Goal: Transaction & Acquisition: Purchase product/service

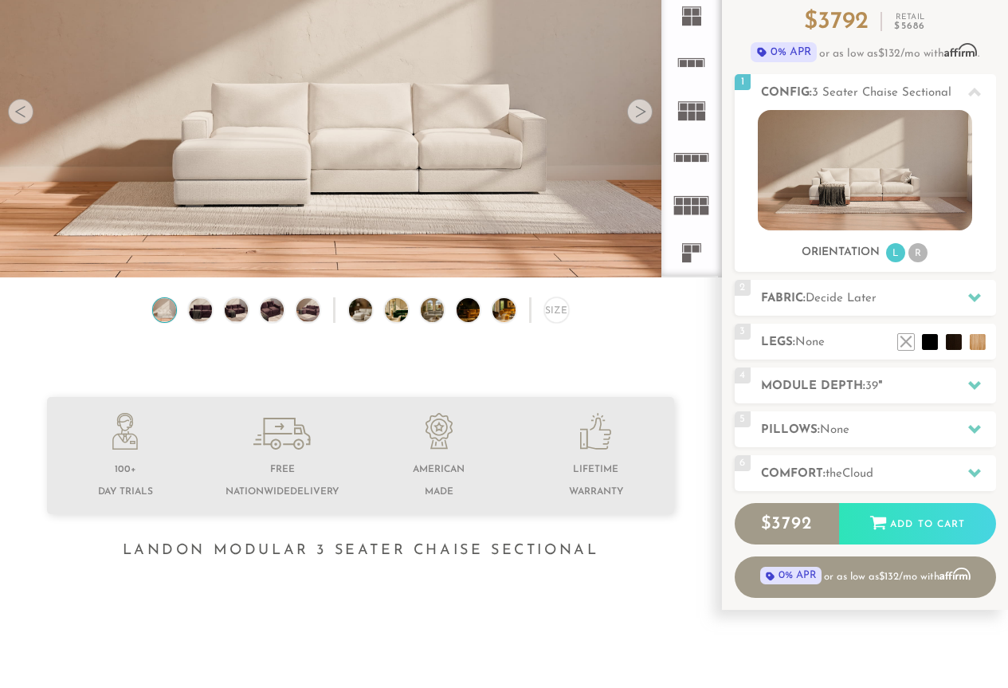
scroll to position [159, 0]
click at [967, 392] on div at bounding box center [974, 384] width 33 height 33
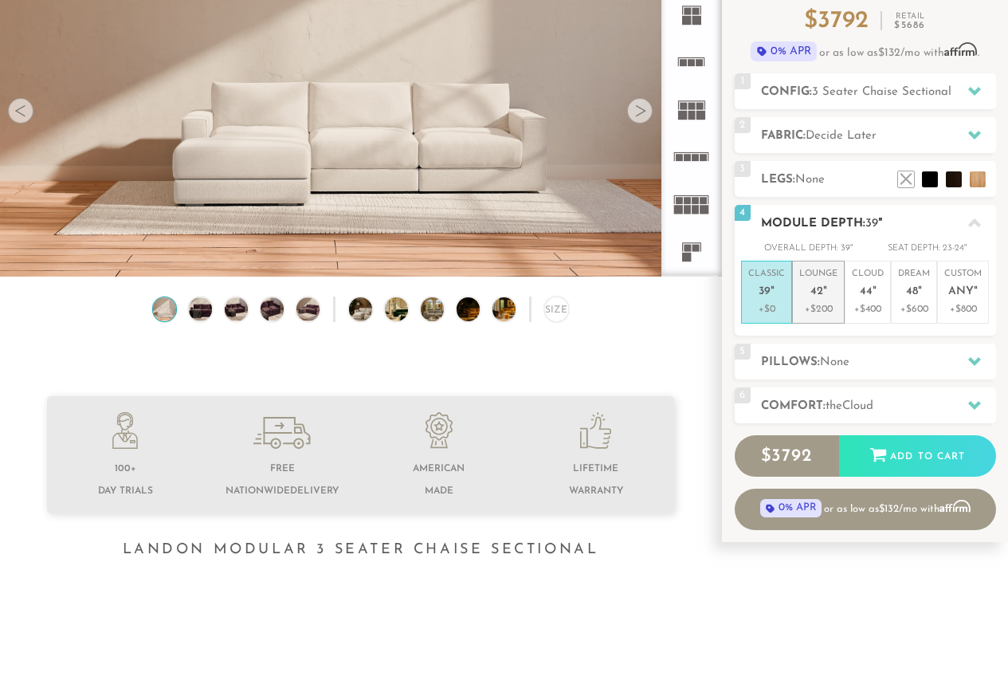
click at [823, 303] on p "+$200" at bounding box center [818, 309] width 38 height 14
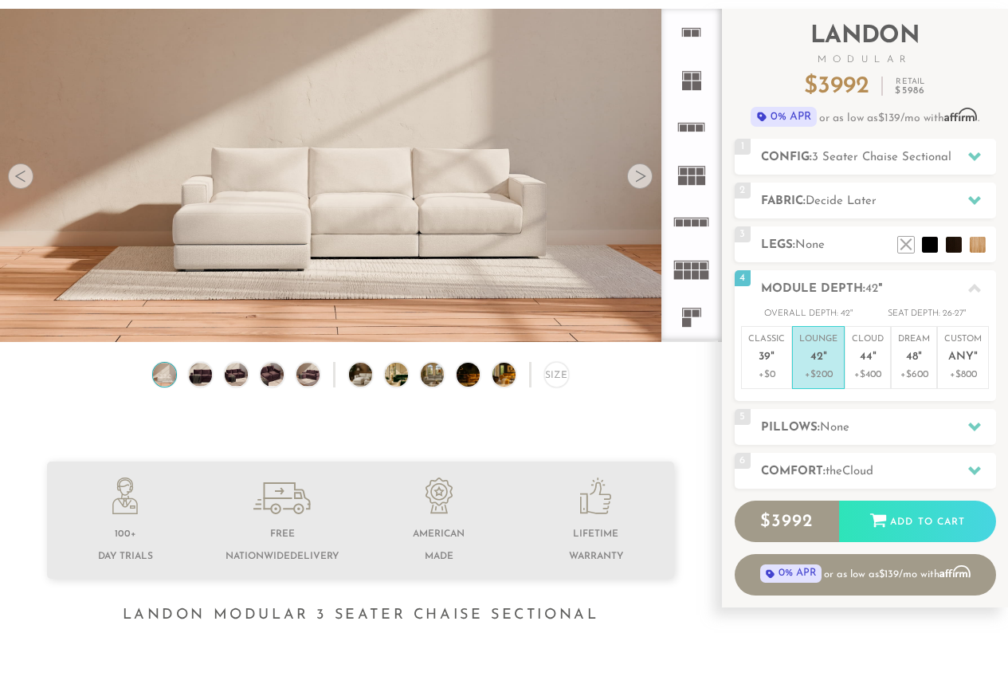
scroll to position [79, 0]
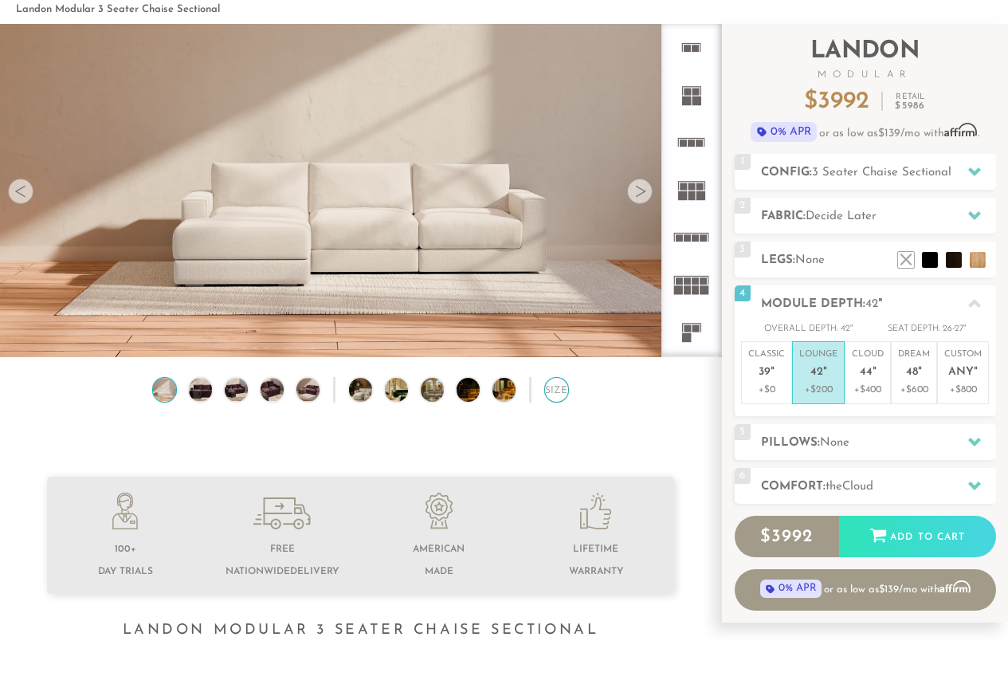
click at [553, 402] on div "Size" at bounding box center [556, 389] width 25 height 25
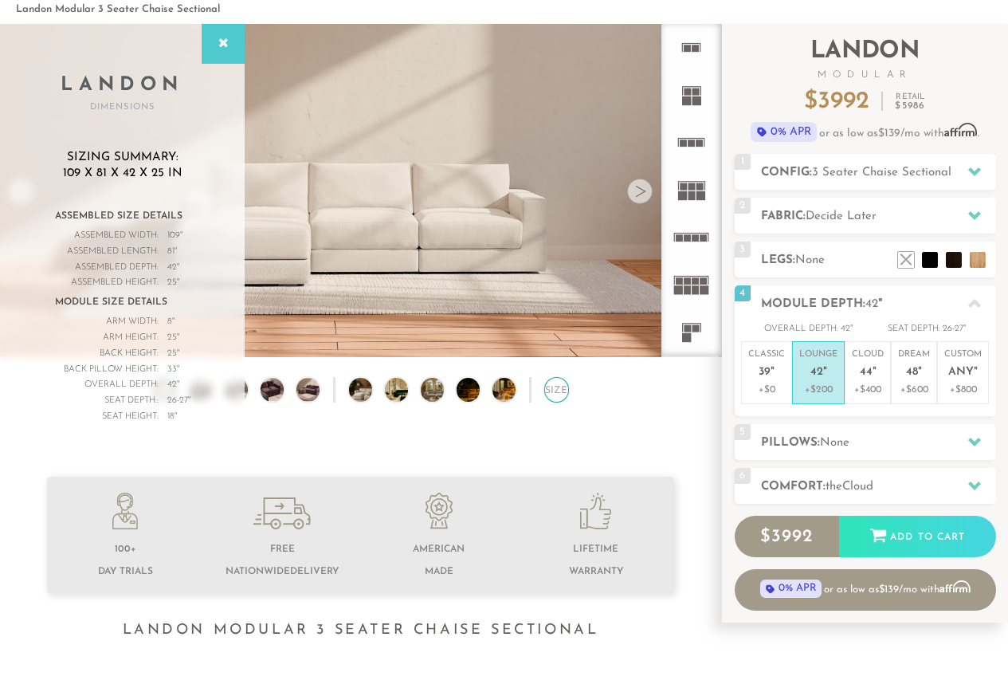
click at [553, 402] on div "Size" at bounding box center [556, 389] width 25 height 25
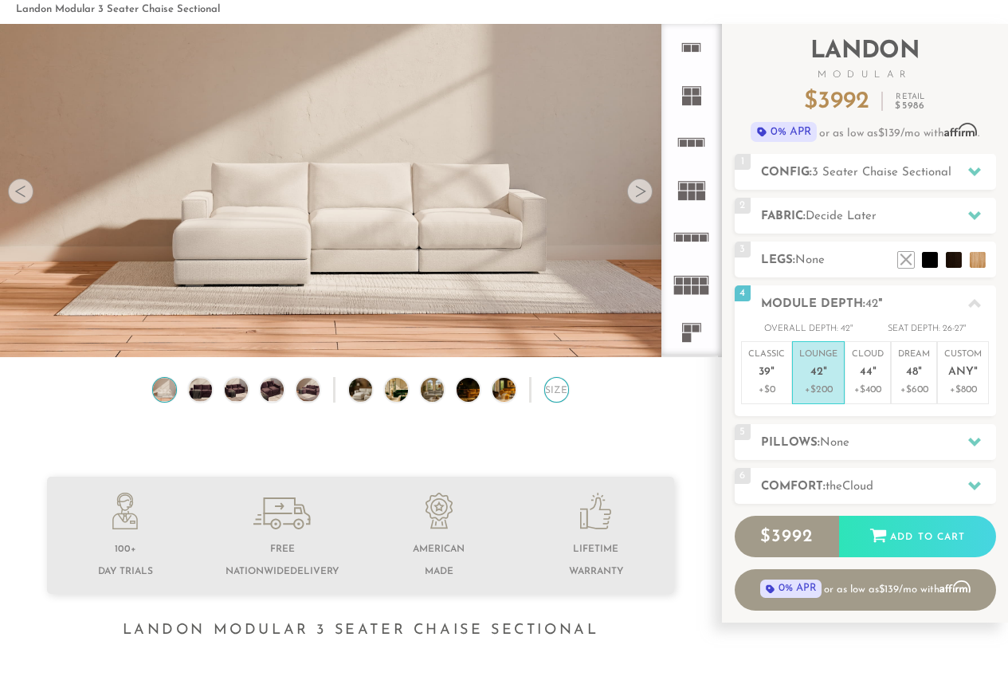
click at [553, 402] on div "Size" at bounding box center [556, 389] width 25 height 25
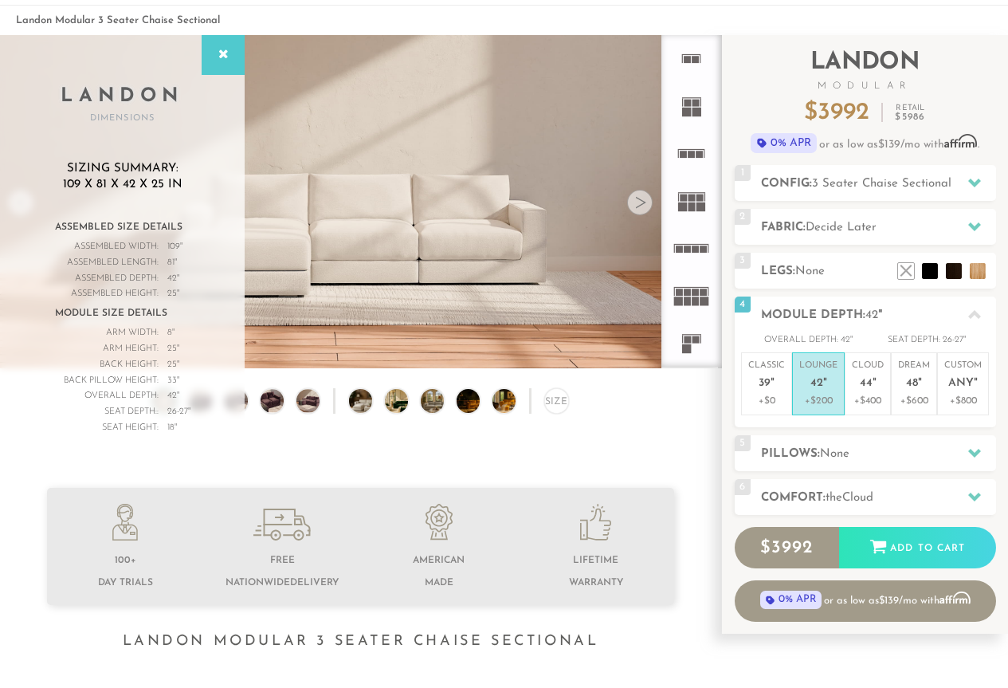
scroll to position [0, 0]
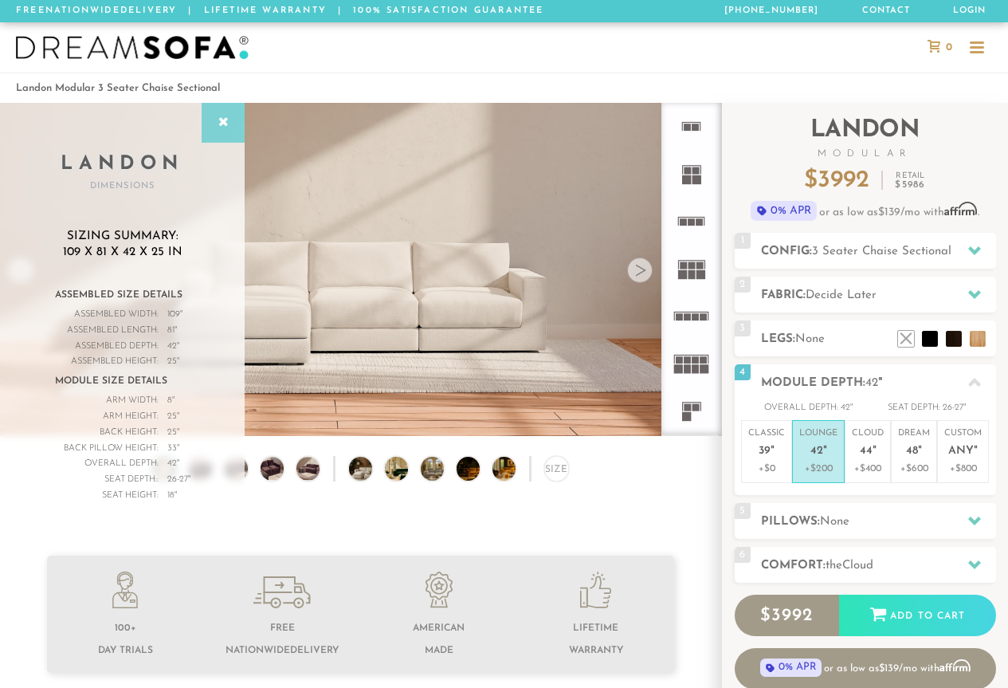
click at [230, 126] on icon at bounding box center [223, 122] width 18 height 13
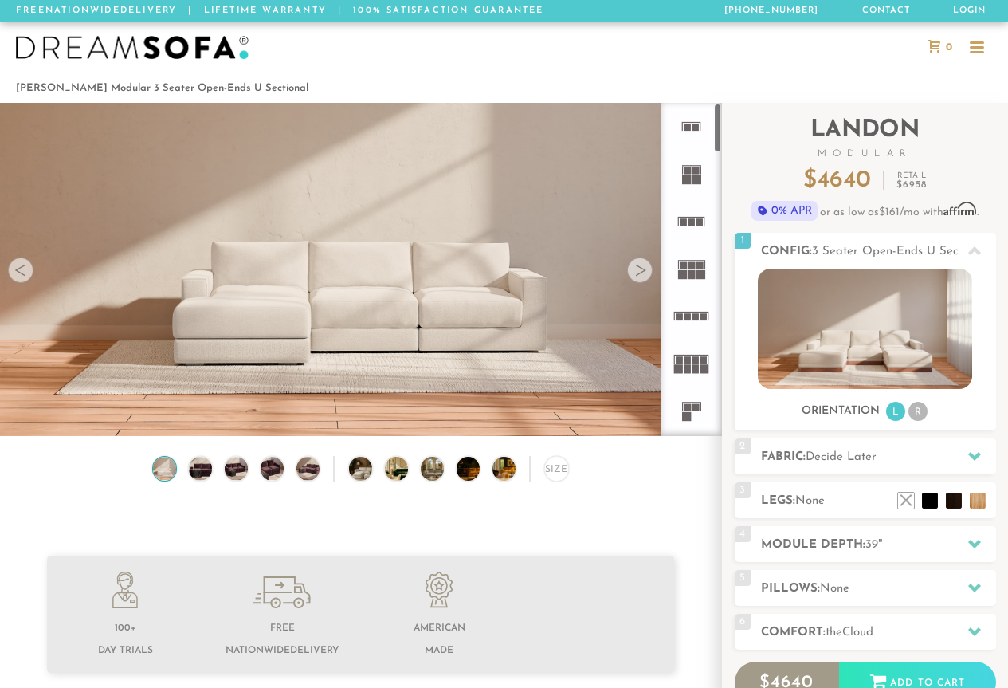
scroll to position [17066, 996]
click at [684, 323] on icon at bounding box center [691, 315] width 47 height 47
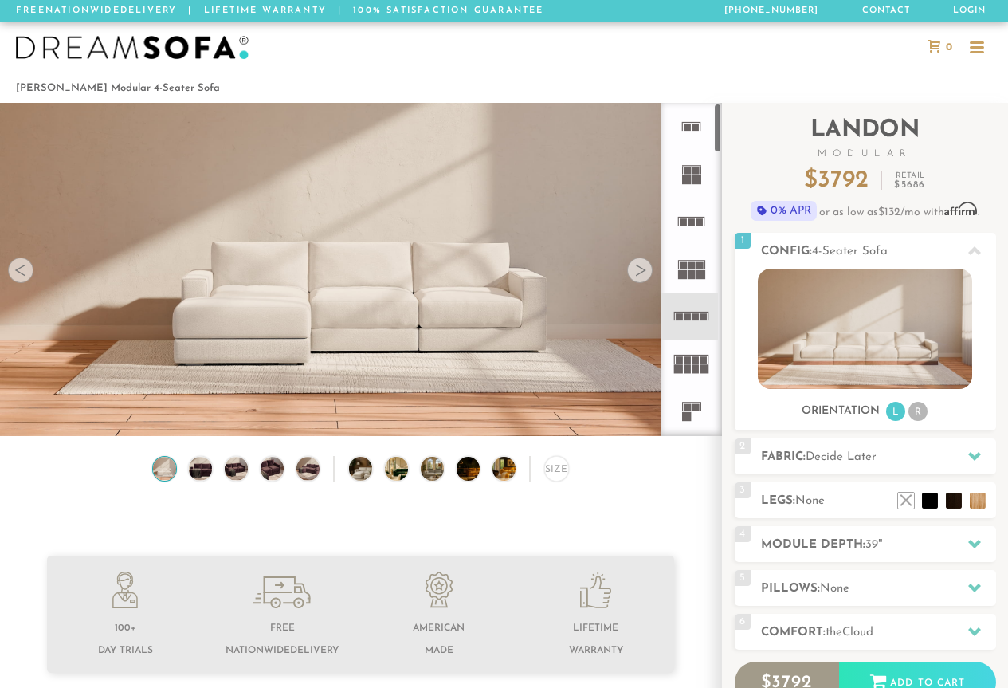
click at [705, 275] on icon at bounding box center [691, 268] width 47 height 47
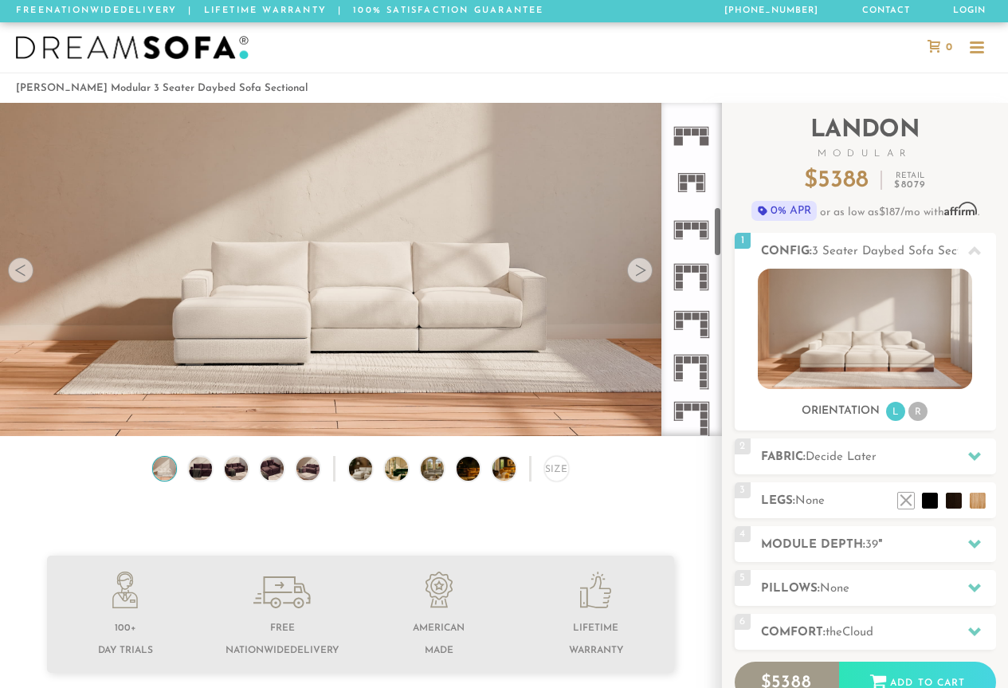
scroll to position [701, 0]
click at [700, 230] on icon at bounding box center [691, 229] width 47 height 47
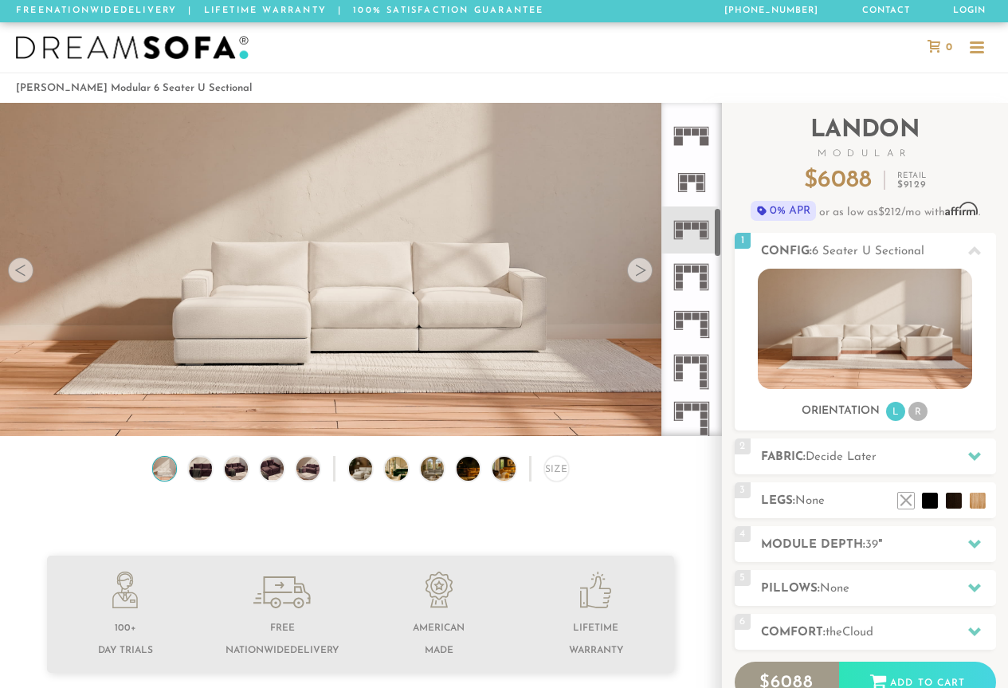
click at [689, 175] on icon at bounding box center [691, 182] width 47 height 47
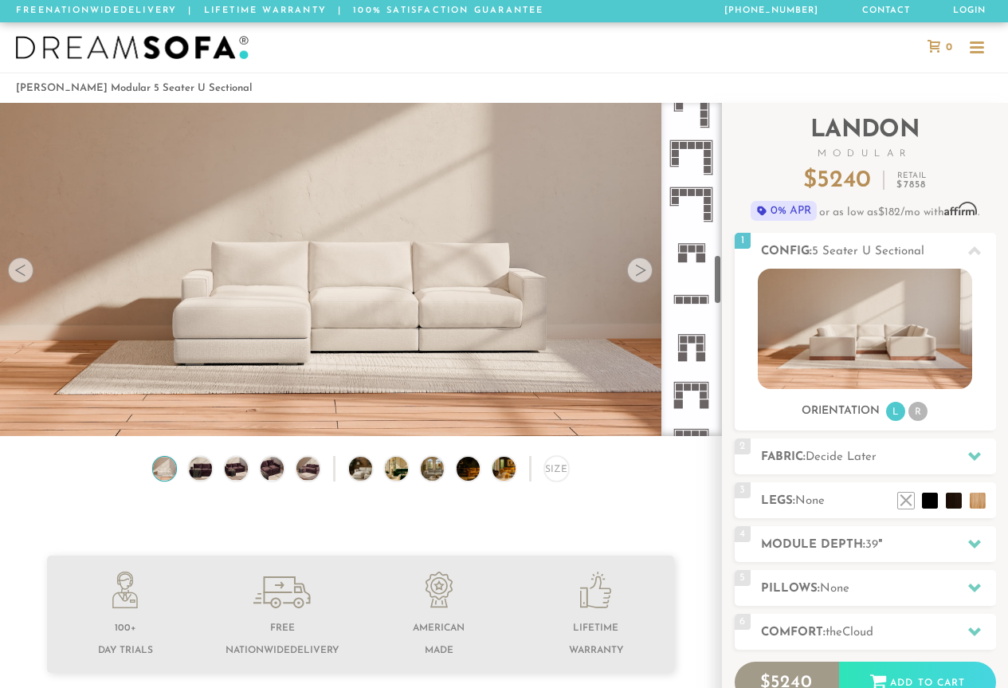
scroll to position [1020, 0]
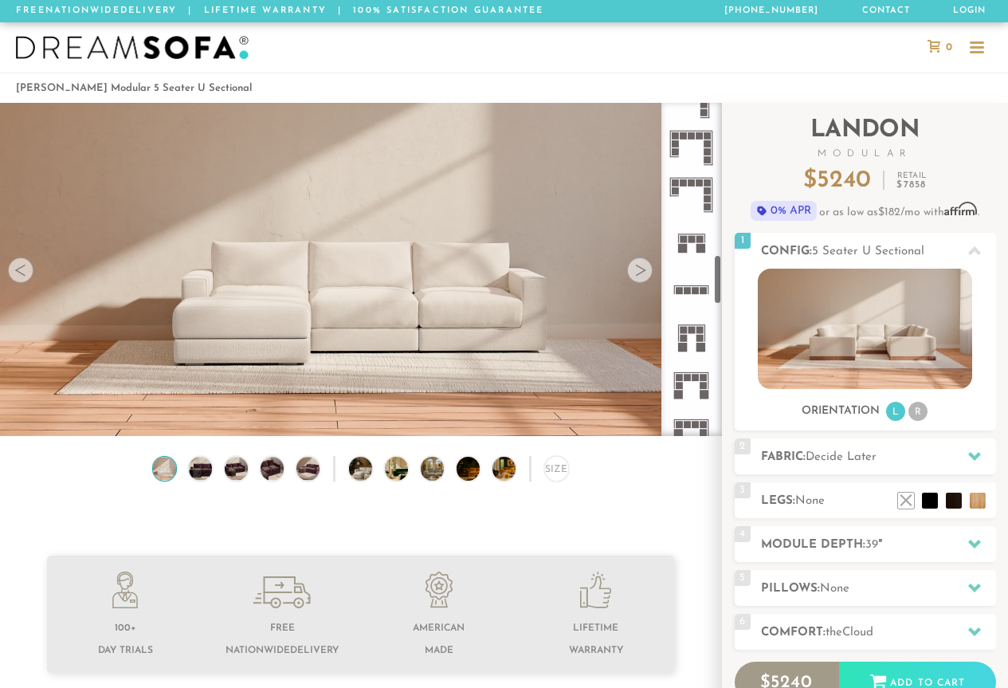
click at [705, 237] on icon at bounding box center [691, 241] width 47 height 47
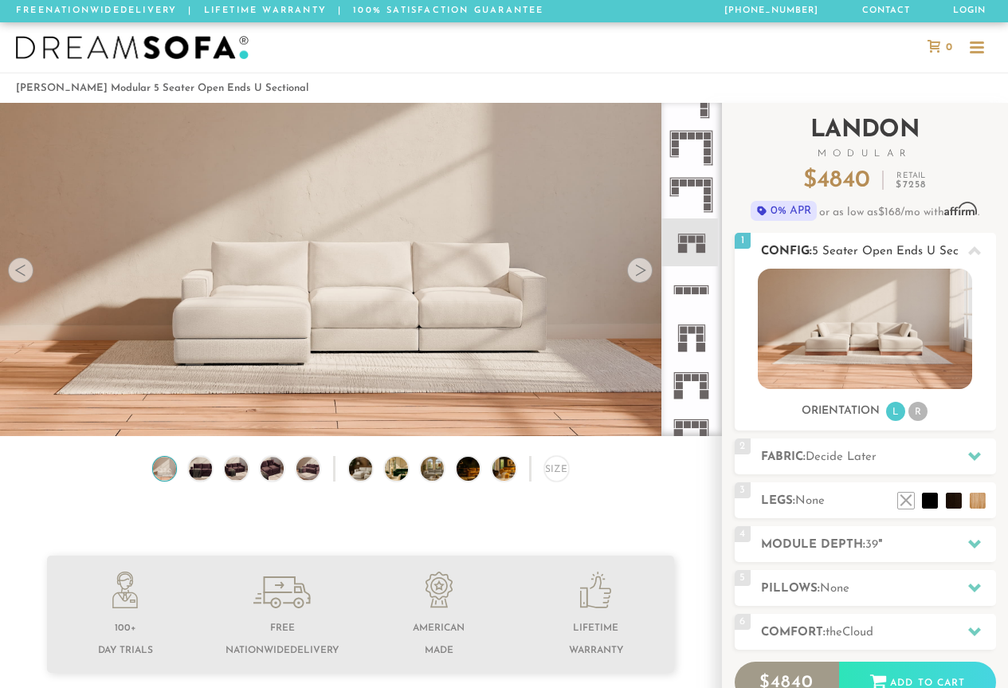
click at [872, 332] on img at bounding box center [865, 329] width 214 height 120
click at [690, 246] on icon at bounding box center [691, 241] width 47 height 47
click at [920, 416] on li "R" at bounding box center [918, 411] width 19 height 19
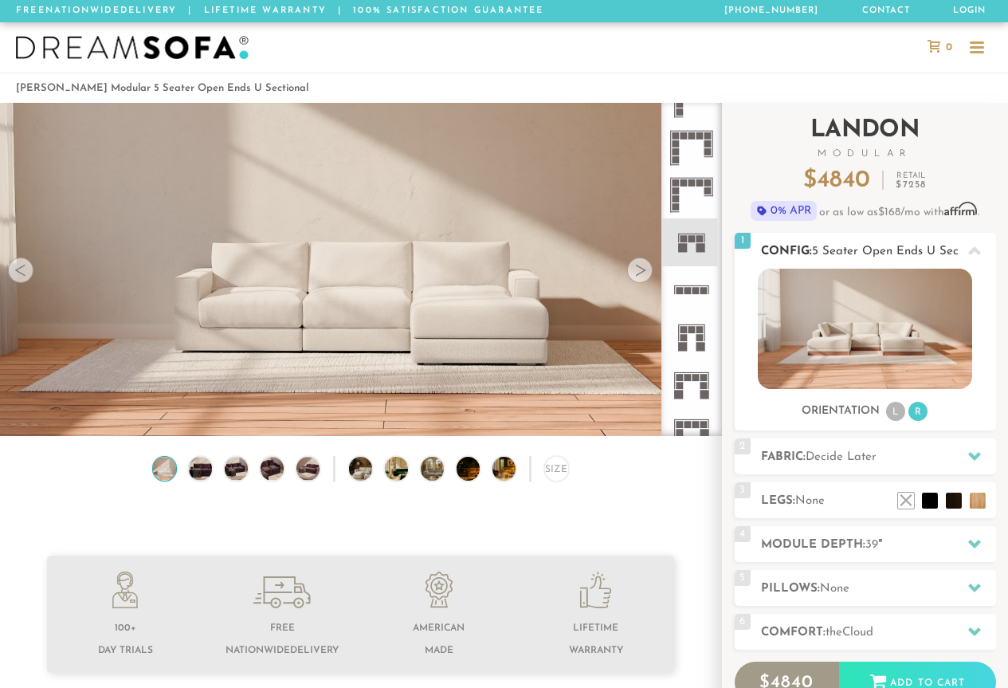
click at [897, 409] on li "L" at bounding box center [895, 411] width 19 height 19
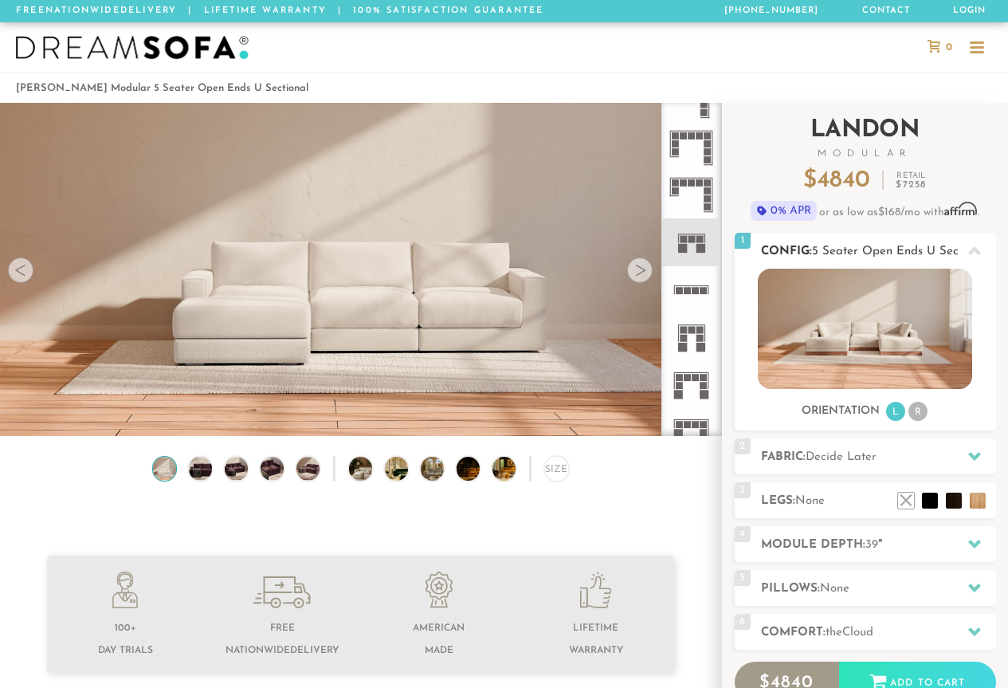
click at [919, 409] on li "R" at bounding box center [918, 411] width 19 height 19
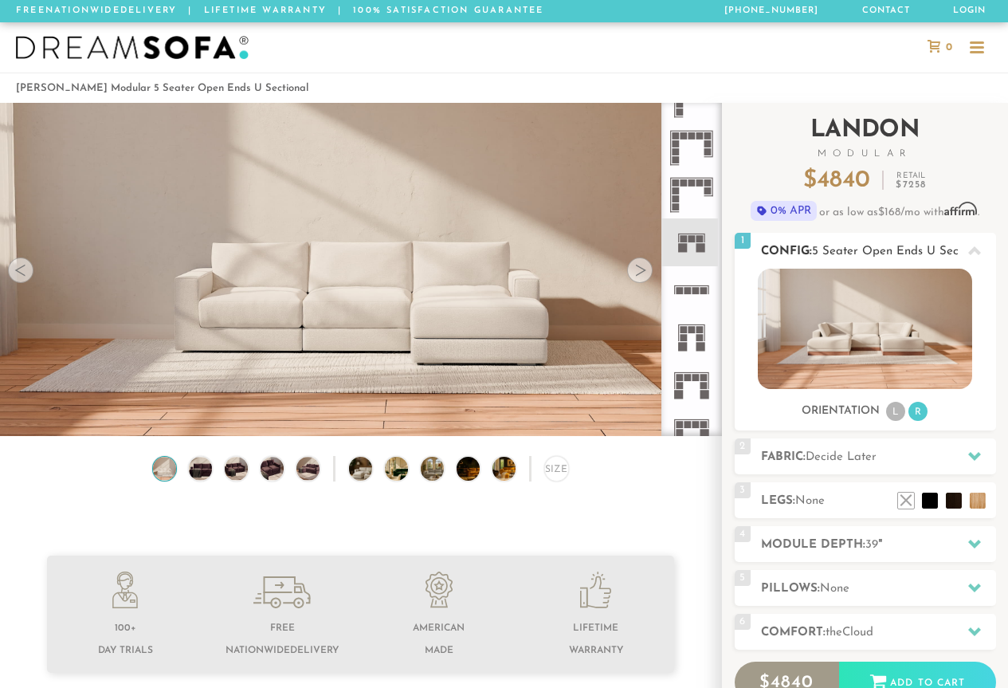
click at [898, 405] on li "L" at bounding box center [895, 411] width 19 height 19
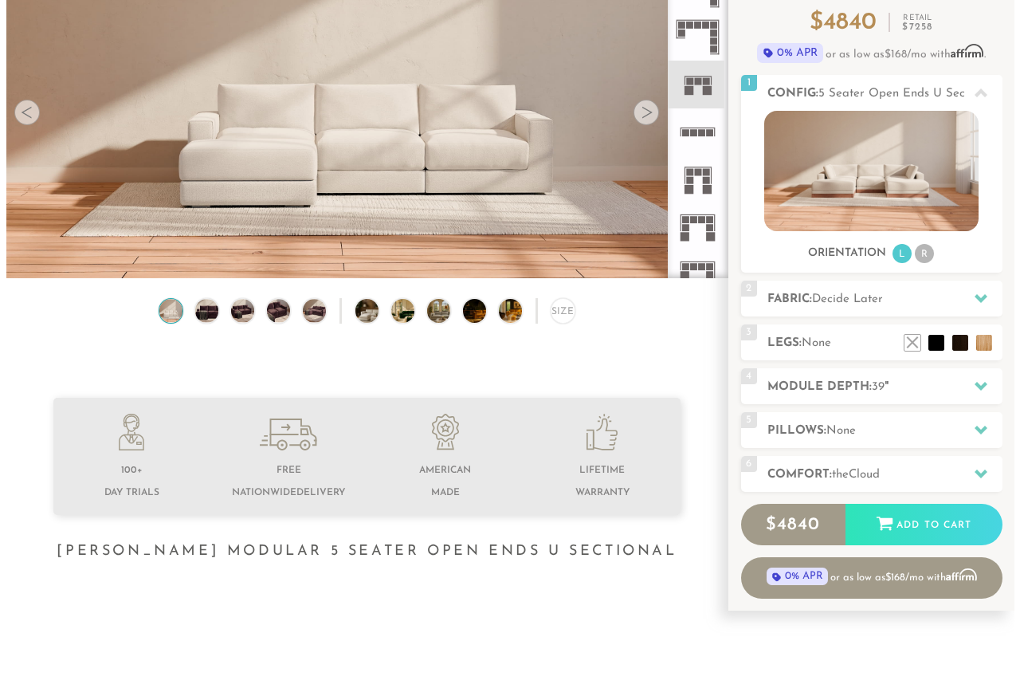
scroll to position [159, 0]
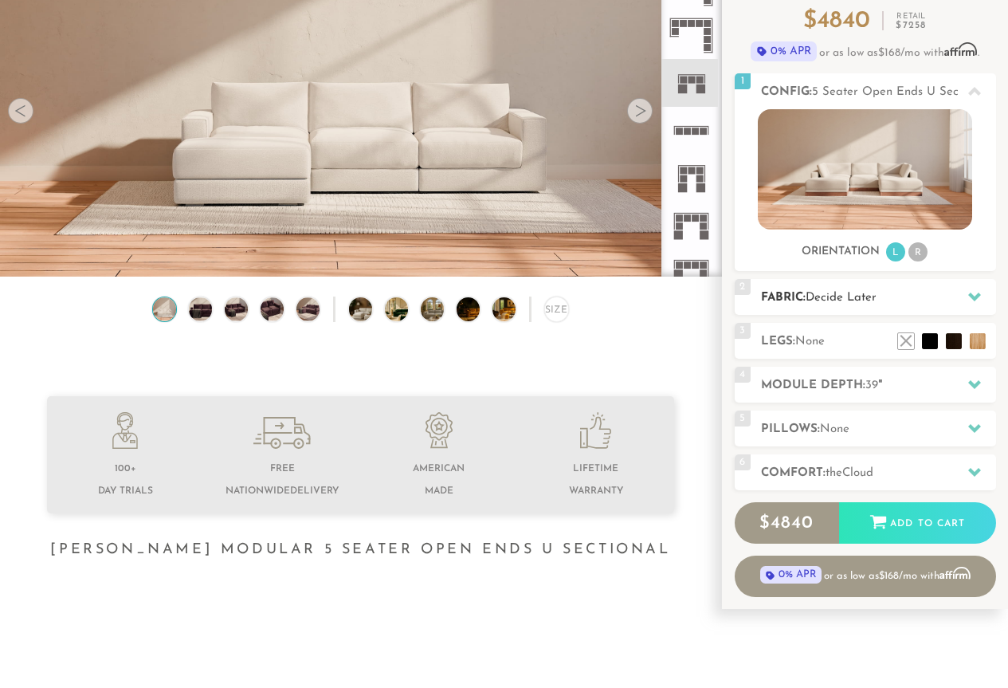
click at [957, 290] on h2 "Fabric: Decide Later" at bounding box center [878, 297] width 235 height 18
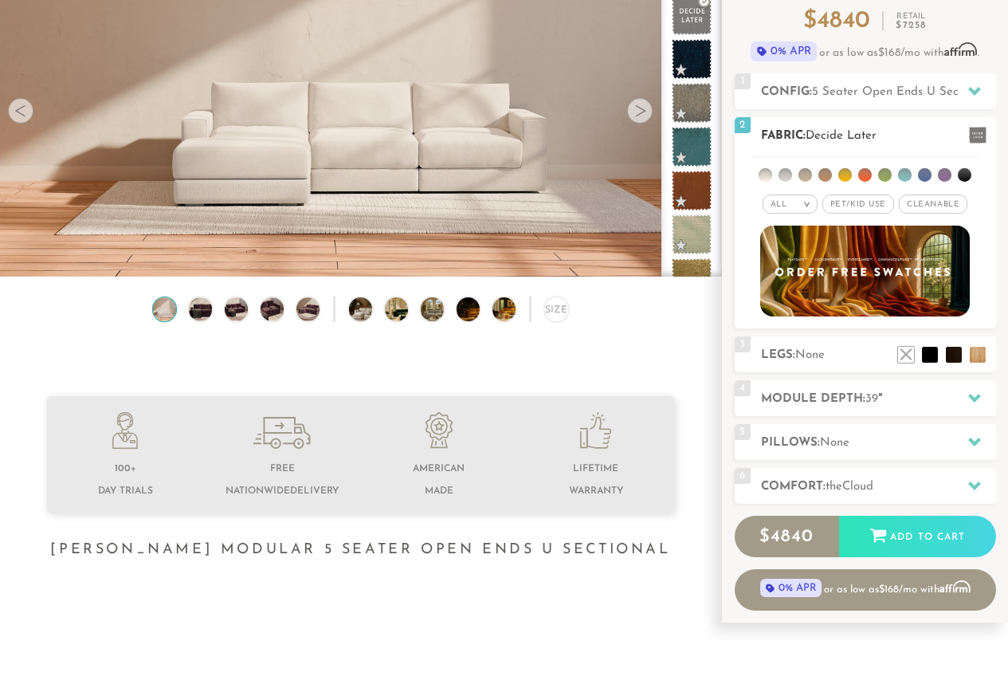
click at [843, 201] on span "Pet/Kid Use x" at bounding box center [858, 203] width 72 height 19
click at [806, 178] on li at bounding box center [806, 175] width 14 height 14
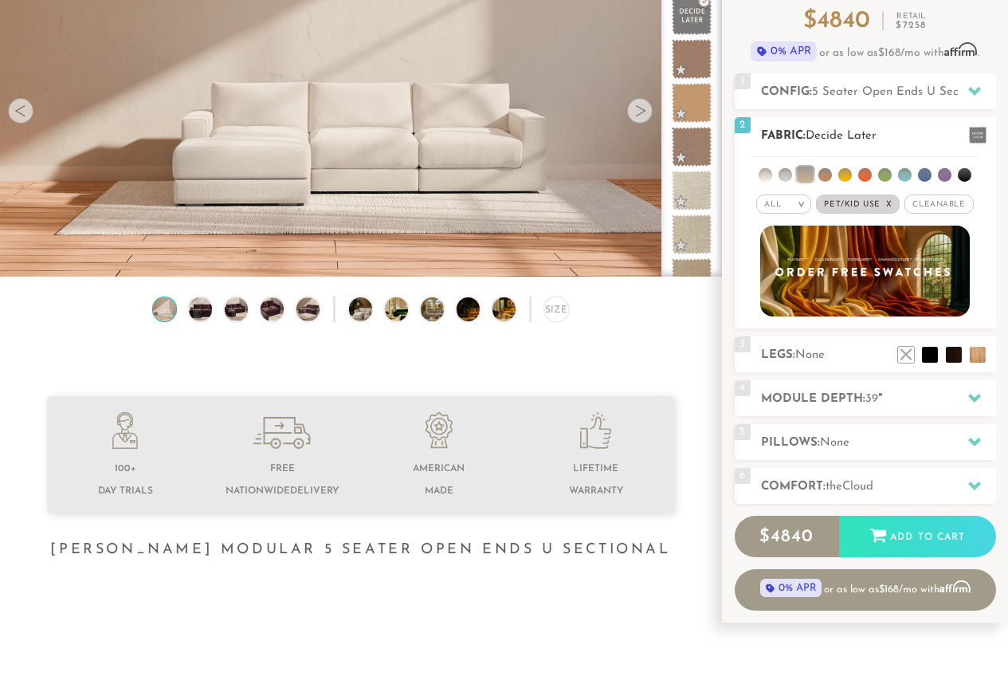
click at [790, 175] on li at bounding box center [786, 175] width 14 height 14
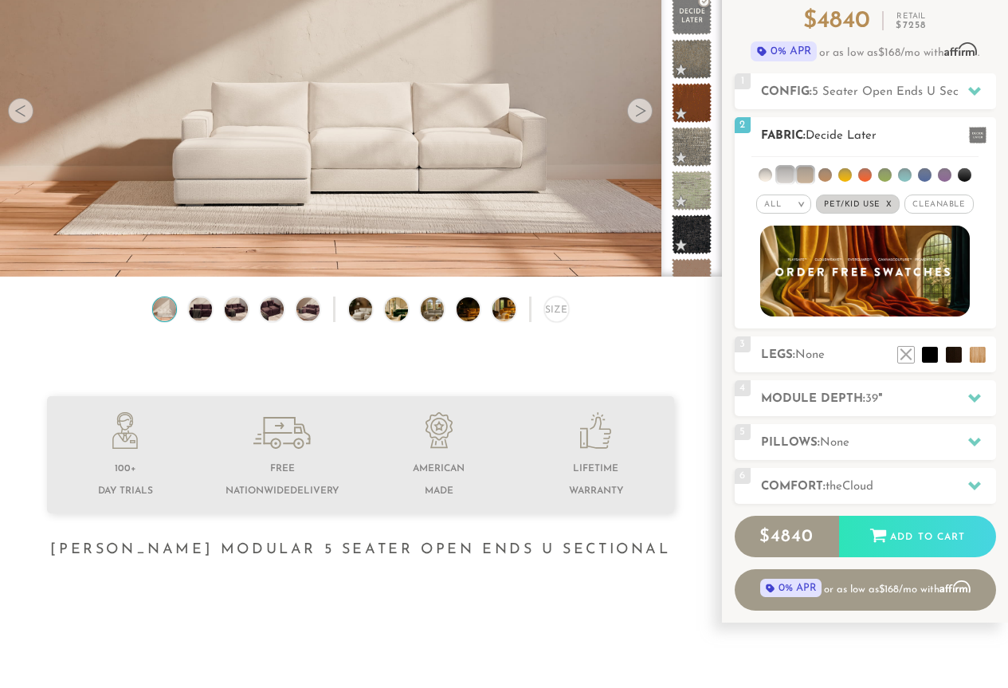
click at [976, 138] on span at bounding box center [978, 135] width 18 height 17
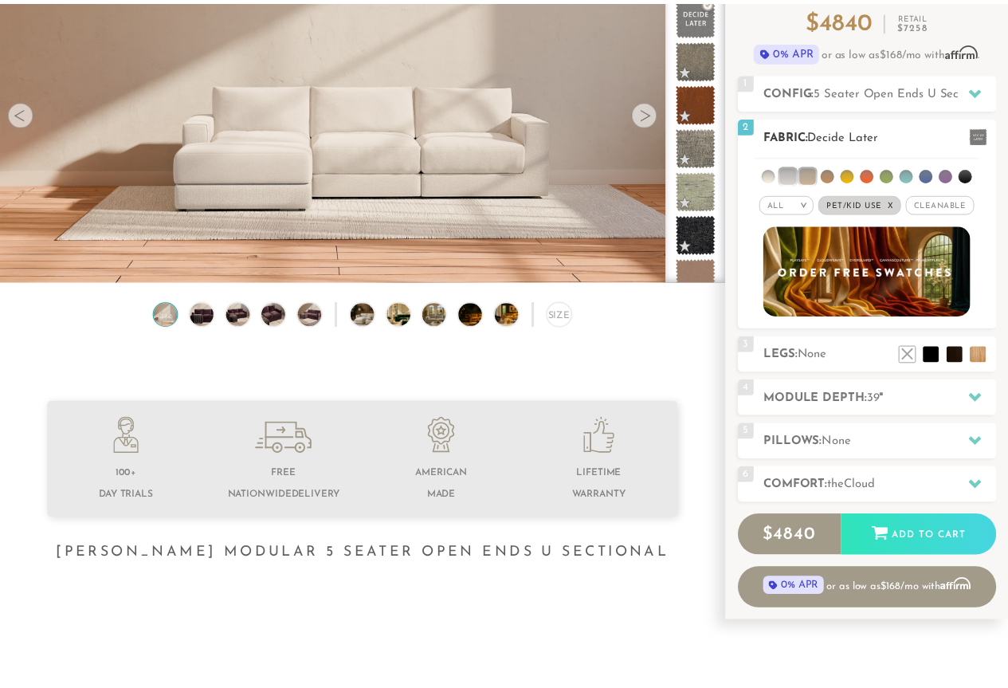
scroll to position [17089, 1008]
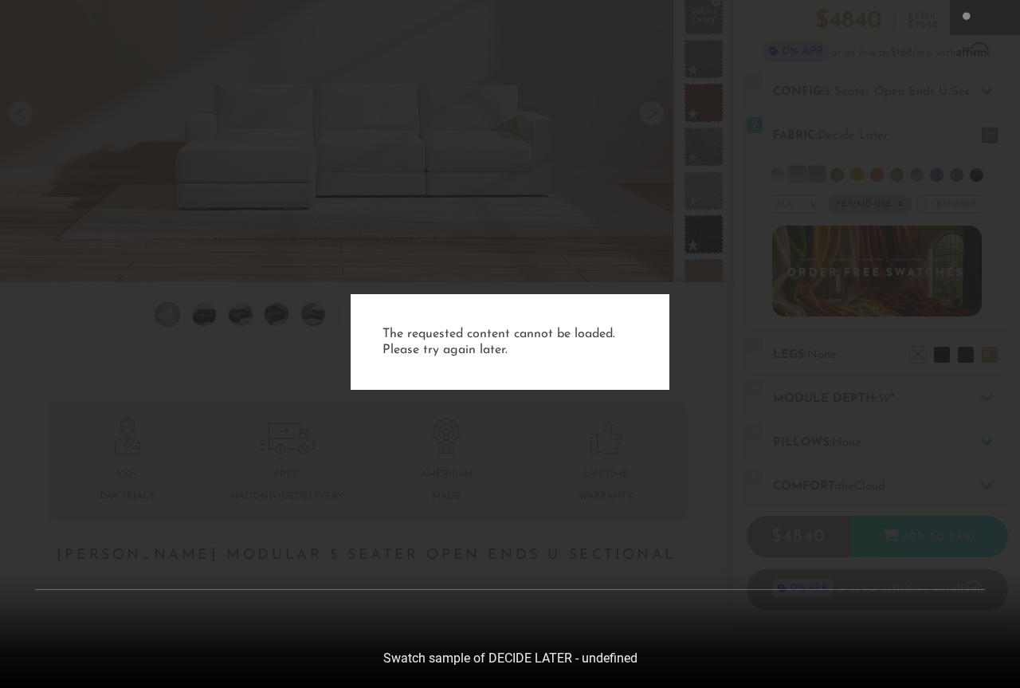
click at [674, 378] on div "The requested content cannot be loaded. Please try again later." at bounding box center [510, 344] width 1020 height 688
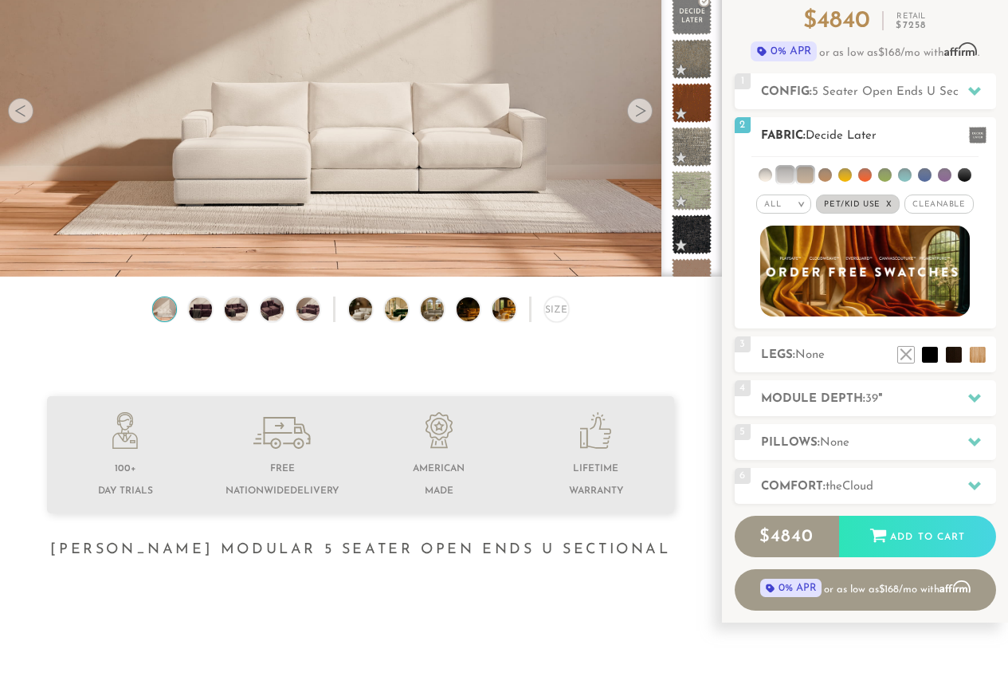
scroll to position [17066, 996]
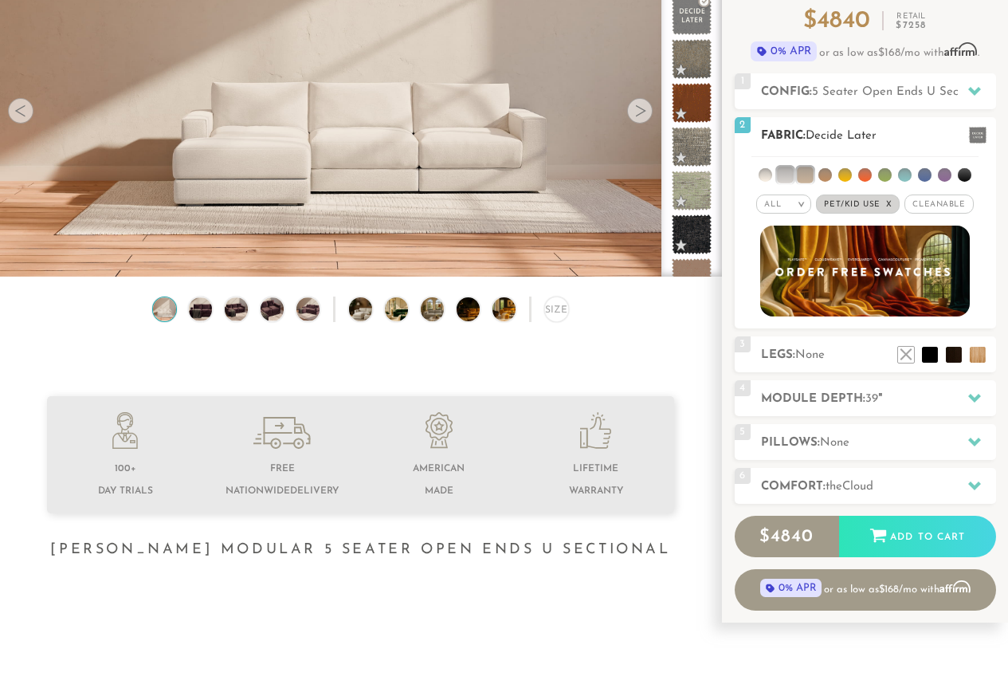
click at [822, 173] on li at bounding box center [825, 175] width 14 height 14
click at [786, 176] on li at bounding box center [785, 175] width 16 height 16
click at [786, 176] on li at bounding box center [786, 175] width 14 height 14
click at [773, 173] on ul at bounding box center [865, 171] width 227 height 29
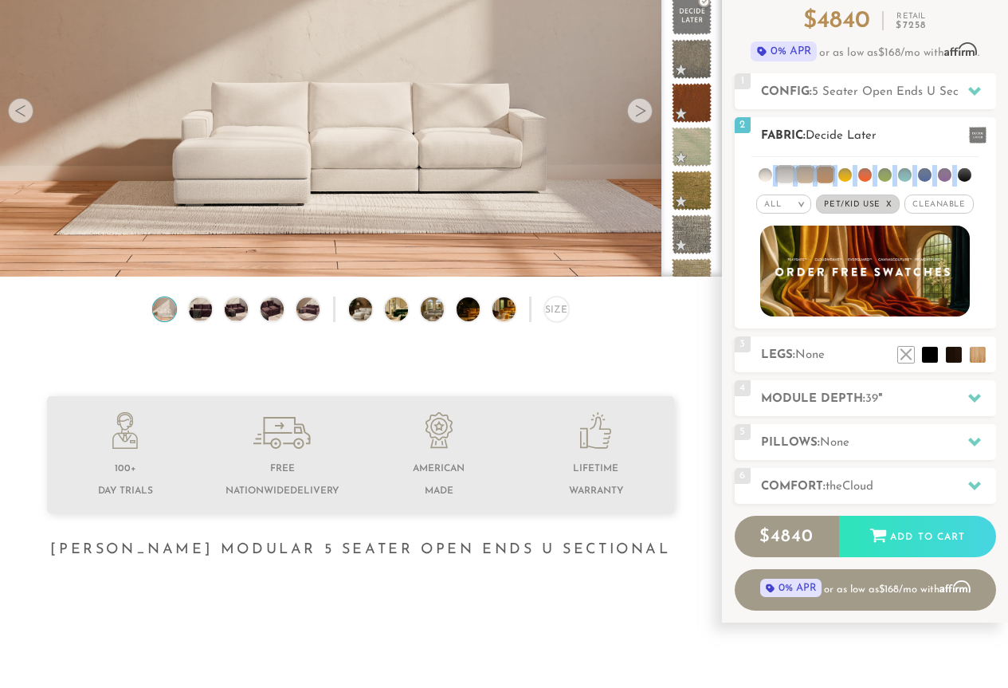
click at [789, 175] on li at bounding box center [785, 175] width 16 height 16
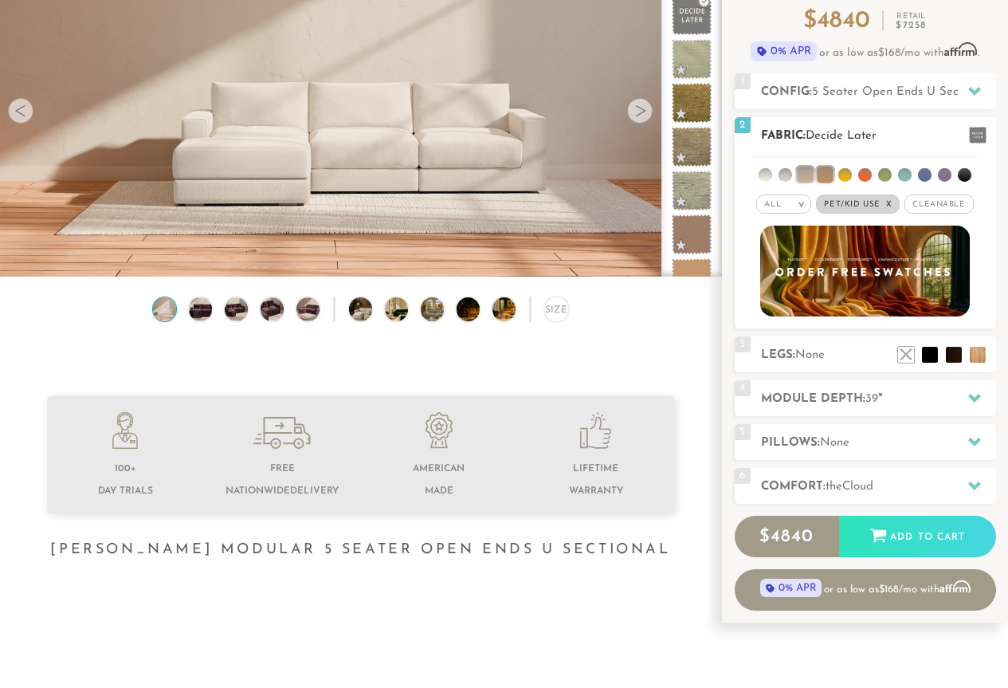
click at [817, 170] on li at bounding box center [825, 175] width 16 height 16
click at [818, 174] on ul at bounding box center [865, 171] width 227 height 29
click at [813, 173] on li at bounding box center [805, 175] width 16 height 16
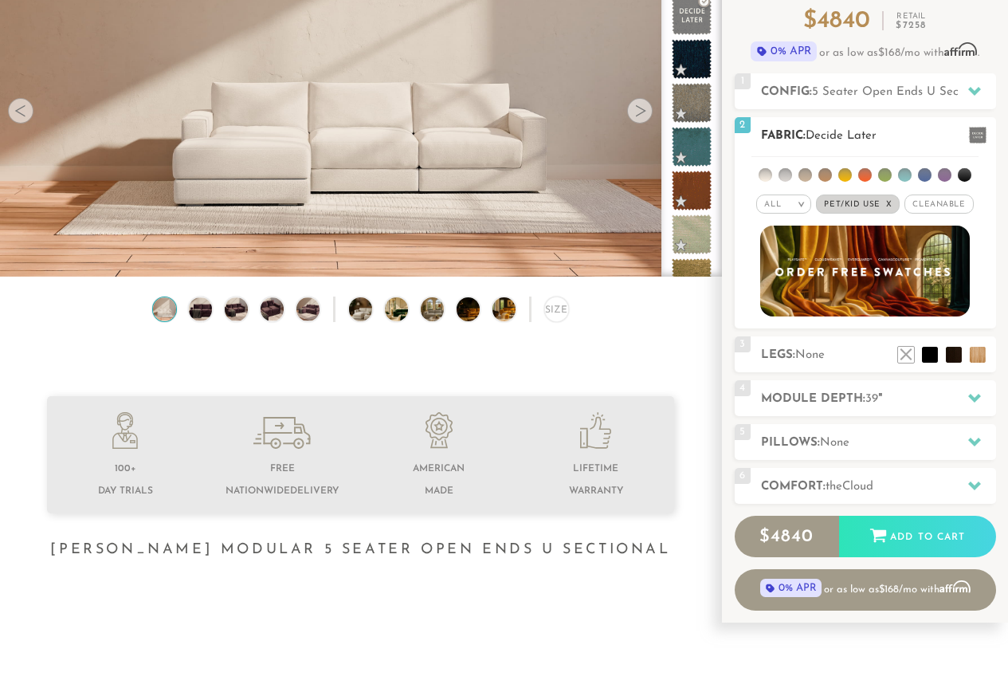
click at [772, 175] on li at bounding box center [766, 175] width 14 height 14
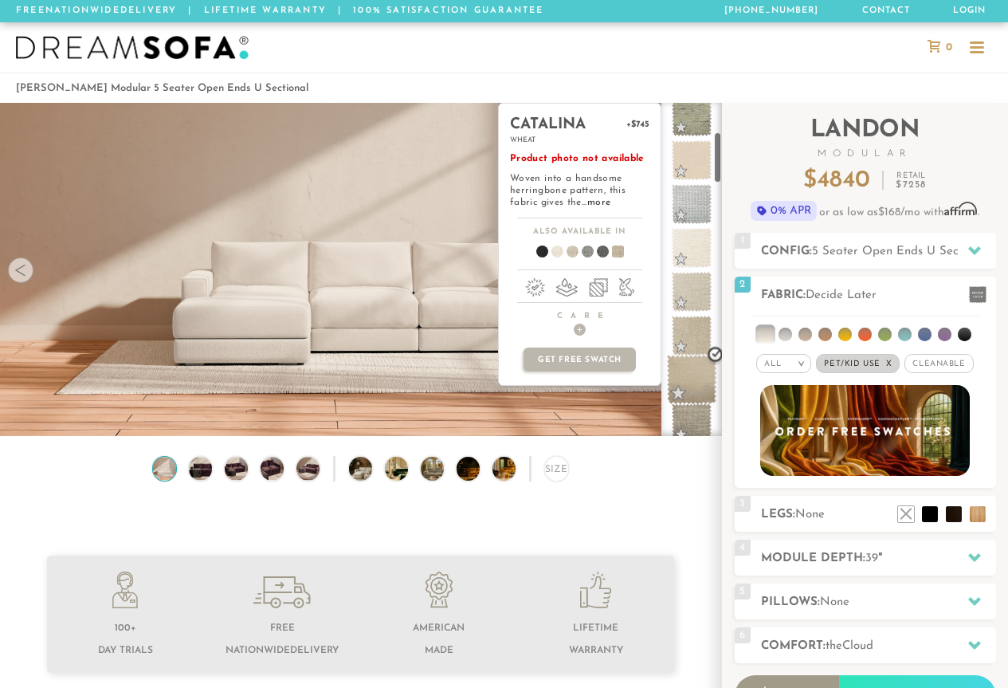
scroll to position [240, 0]
click at [691, 292] on span at bounding box center [692, 286] width 50 height 50
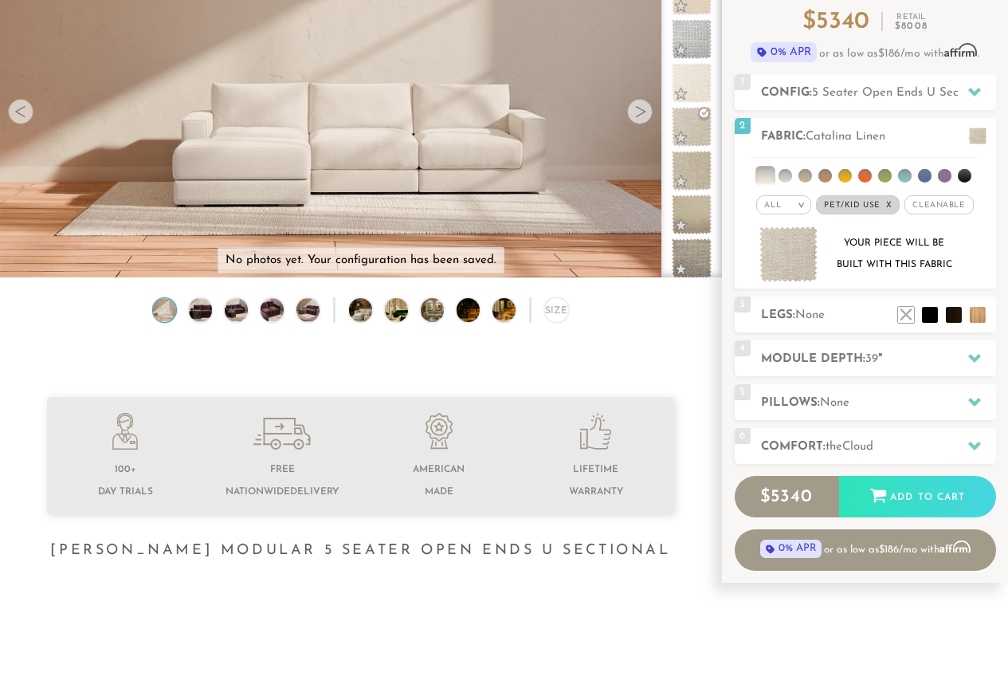
scroll to position [162, 0]
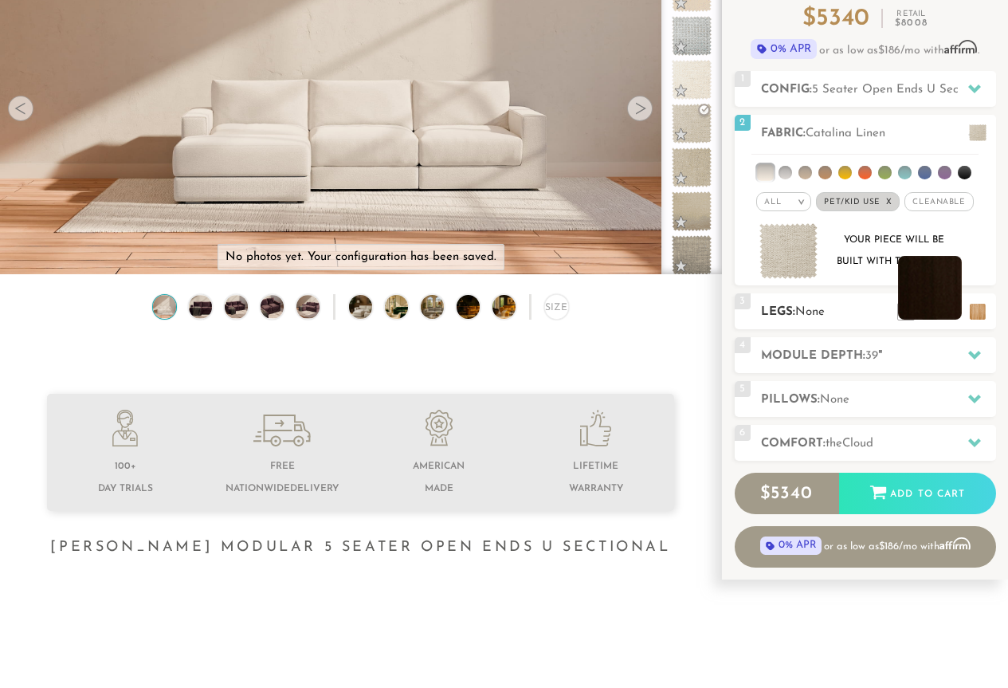
click at [949, 311] on li at bounding box center [930, 288] width 64 height 64
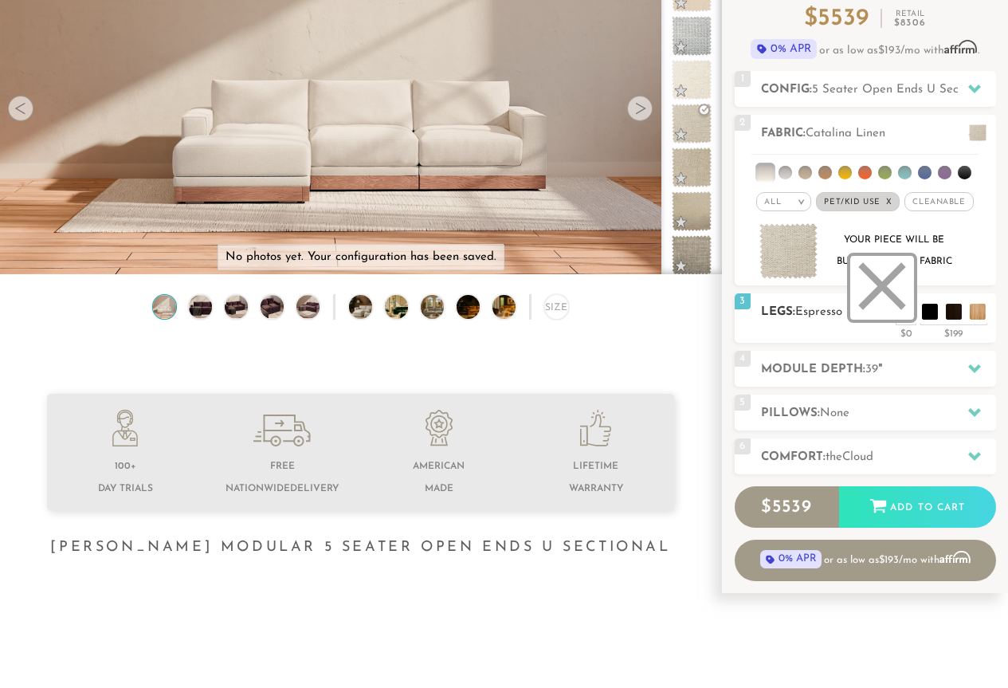
click at [901, 312] on li at bounding box center [882, 288] width 64 height 64
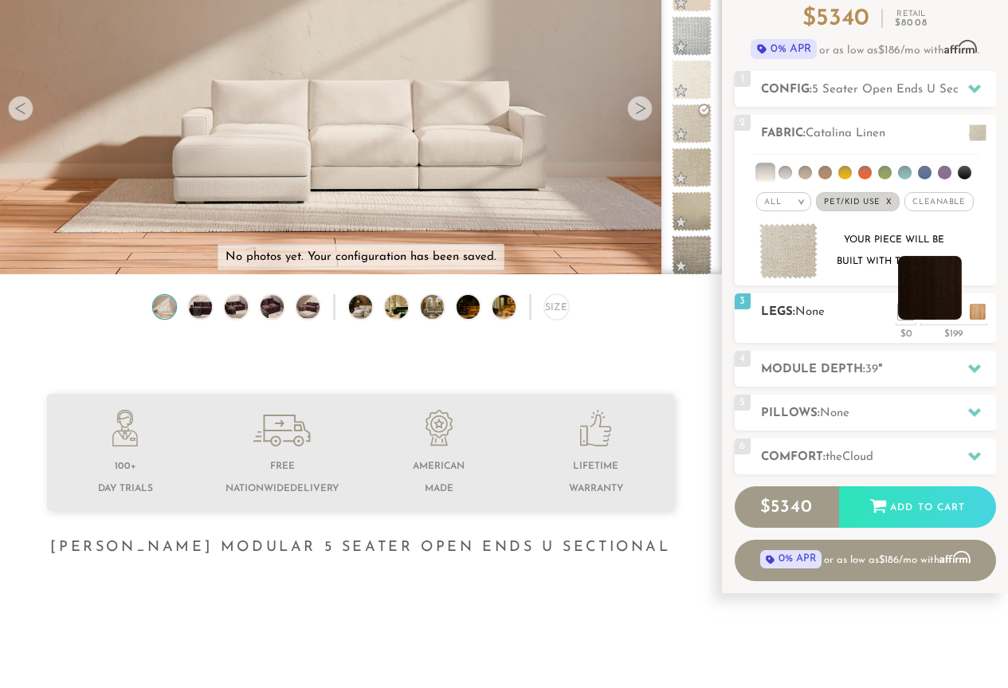
click at [952, 312] on li at bounding box center [930, 288] width 64 height 64
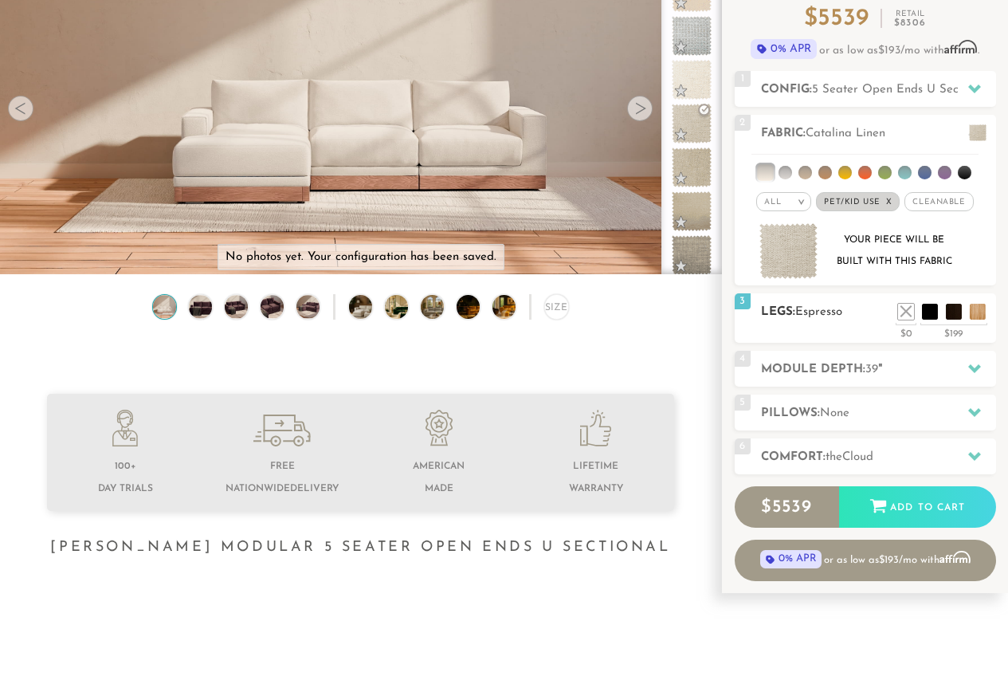
click at [987, 308] on ul at bounding box center [942, 308] width 96 height 24
click at [984, 308] on li at bounding box center [954, 288] width 64 height 64
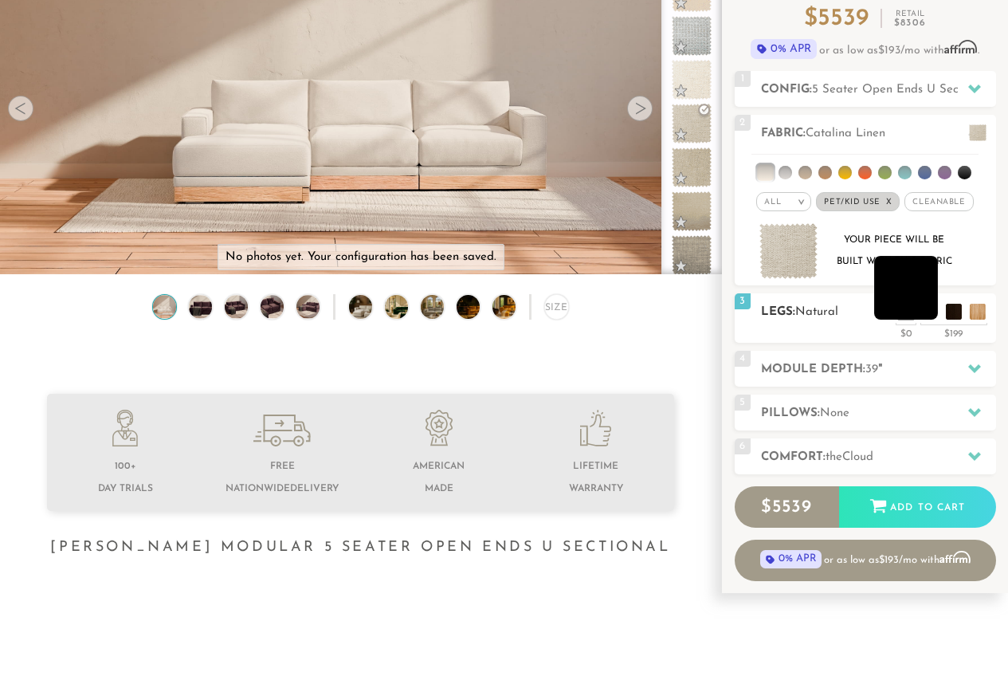
click at [930, 312] on li at bounding box center [906, 288] width 64 height 64
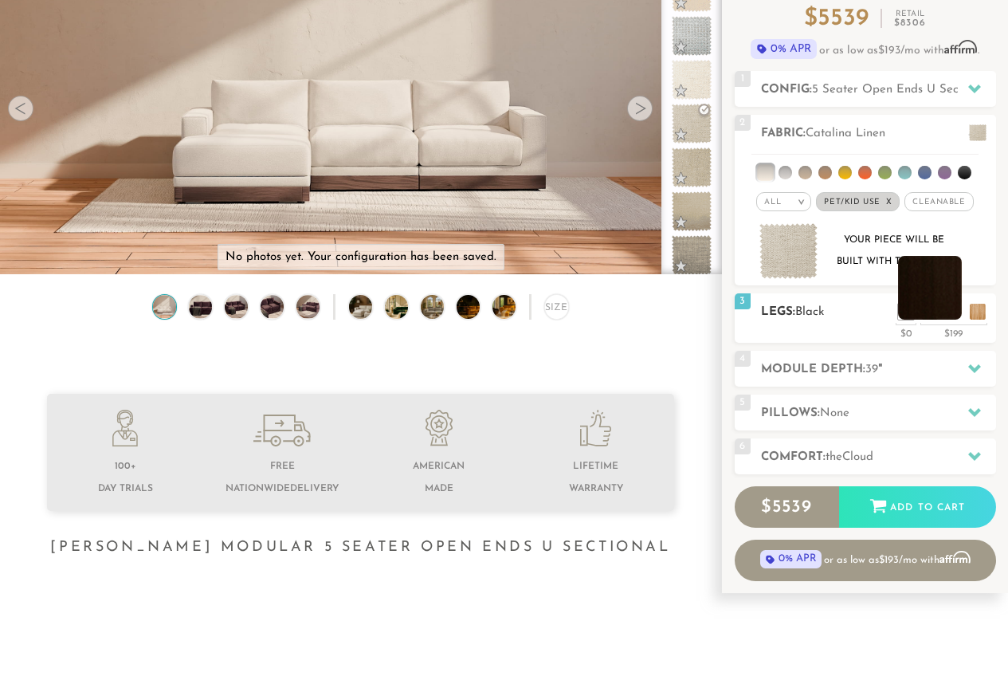
click at [953, 316] on li at bounding box center [930, 288] width 64 height 64
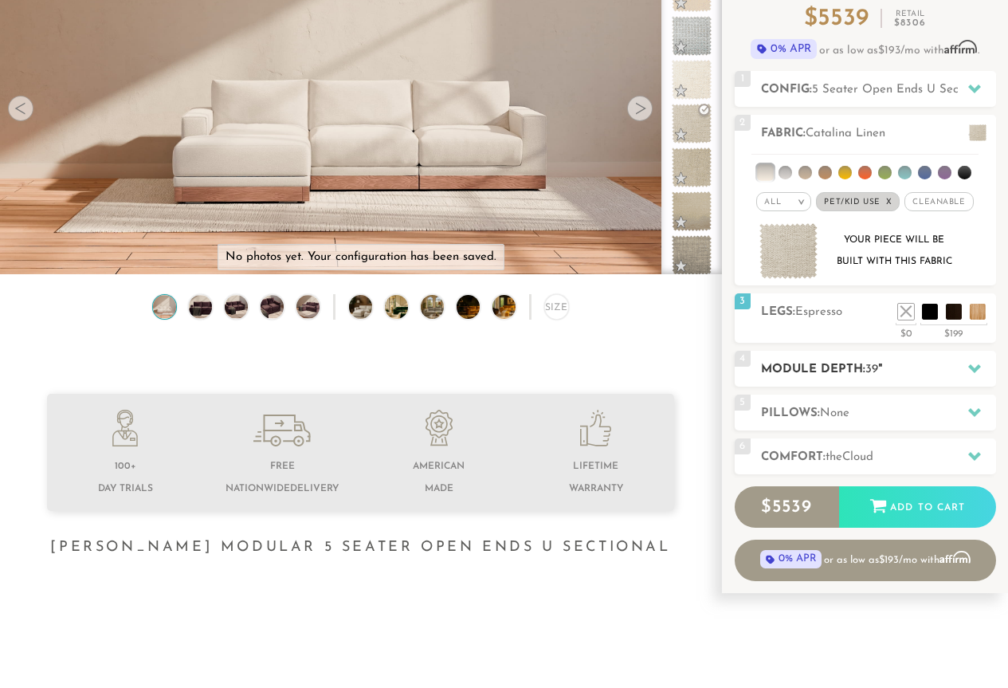
click at [979, 368] on icon at bounding box center [974, 368] width 13 height 9
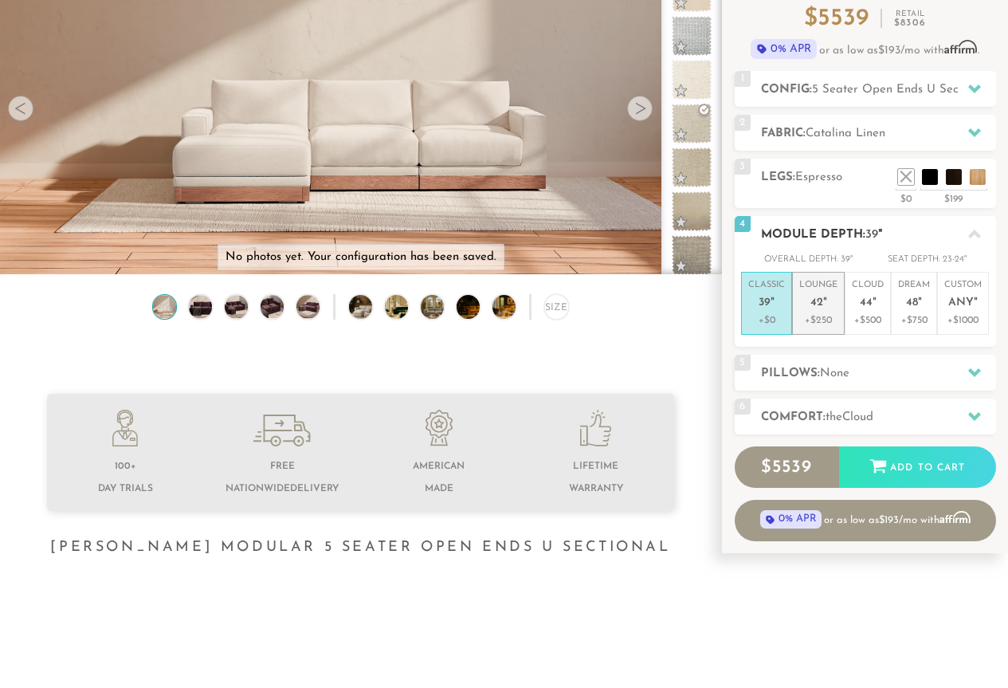
click at [830, 313] on p "+$250" at bounding box center [818, 320] width 38 height 14
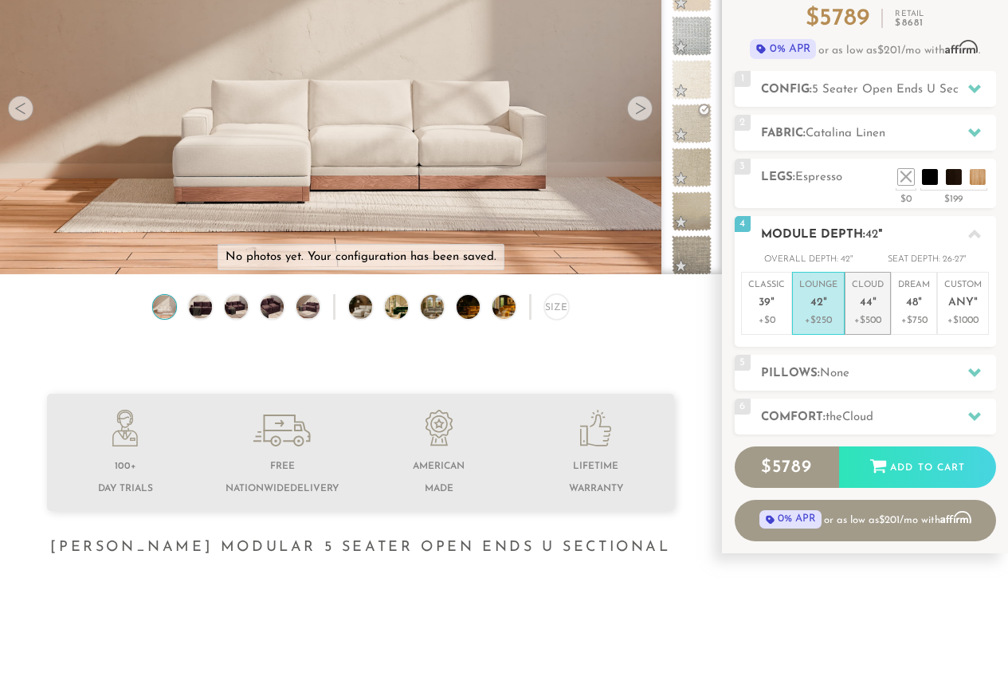
click at [869, 316] on p "+$500" at bounding box center [868, 320] width 32 height 14
click at [548, 312] on div "Size" at bounding box center [556, 306] width 25 height 25
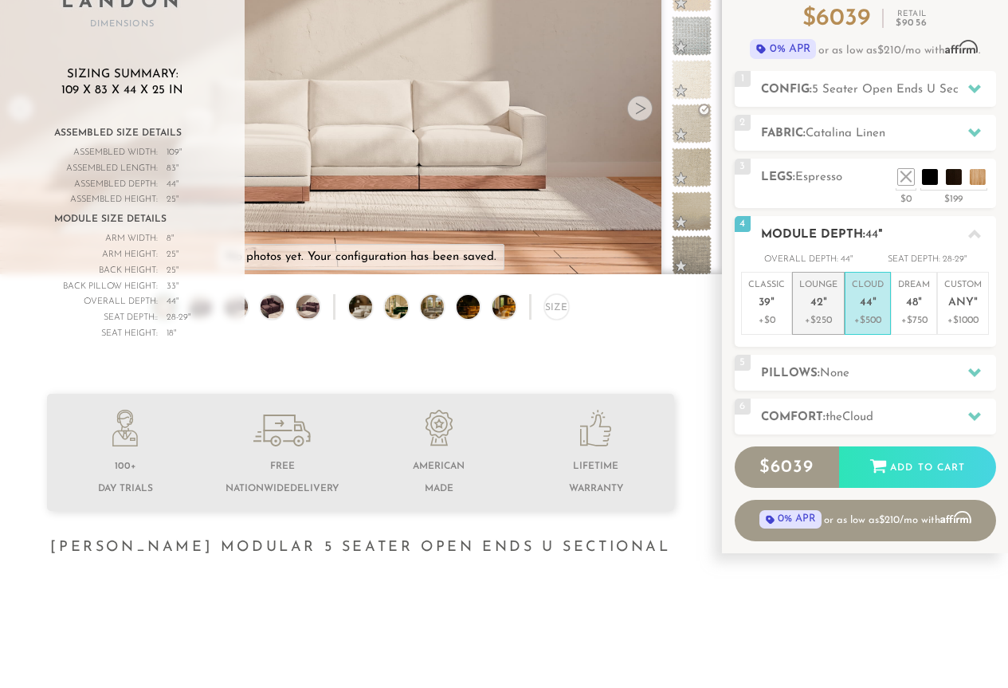
click at [801, 300] on p "Lounge 42 "" at bounding box center [818, 296] width 38 height 34
click at [870, 306] on span "44" at bounding box center [866, 303] width 13 height 14
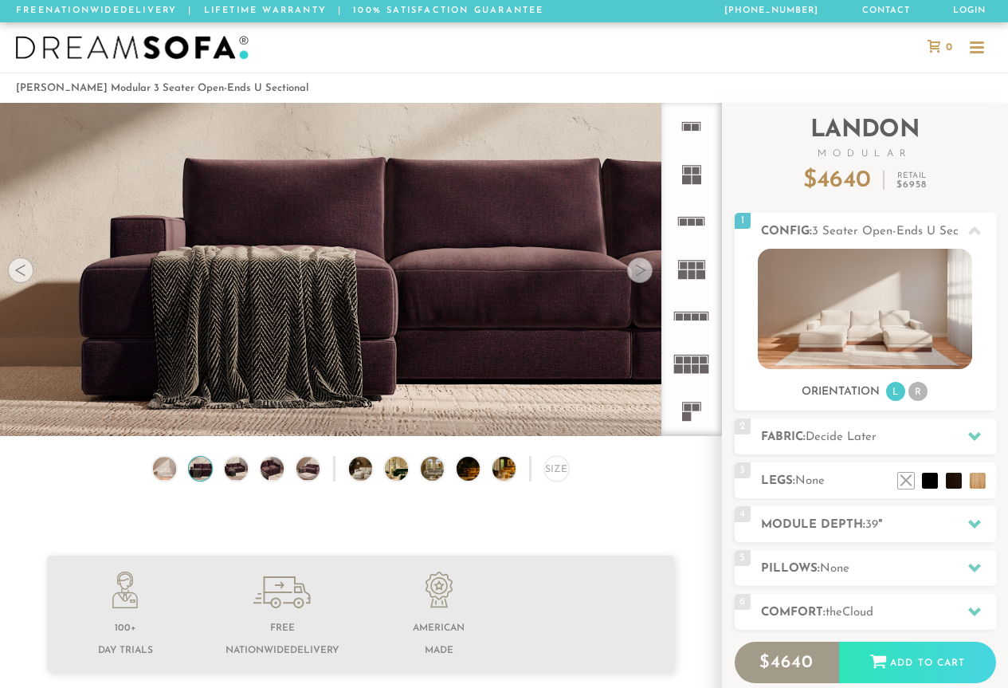
click at [634, 271] on div at bounding box center [640, 270] width 26 height 26
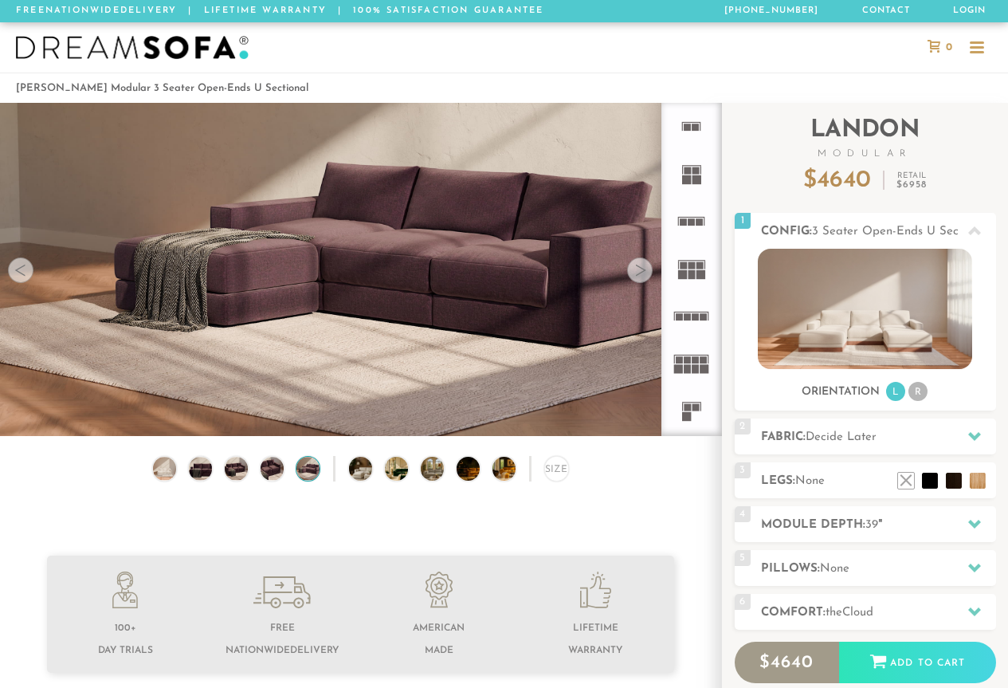
click at [634, 271] on div at bounding box center [640, 270] width 26 height 26
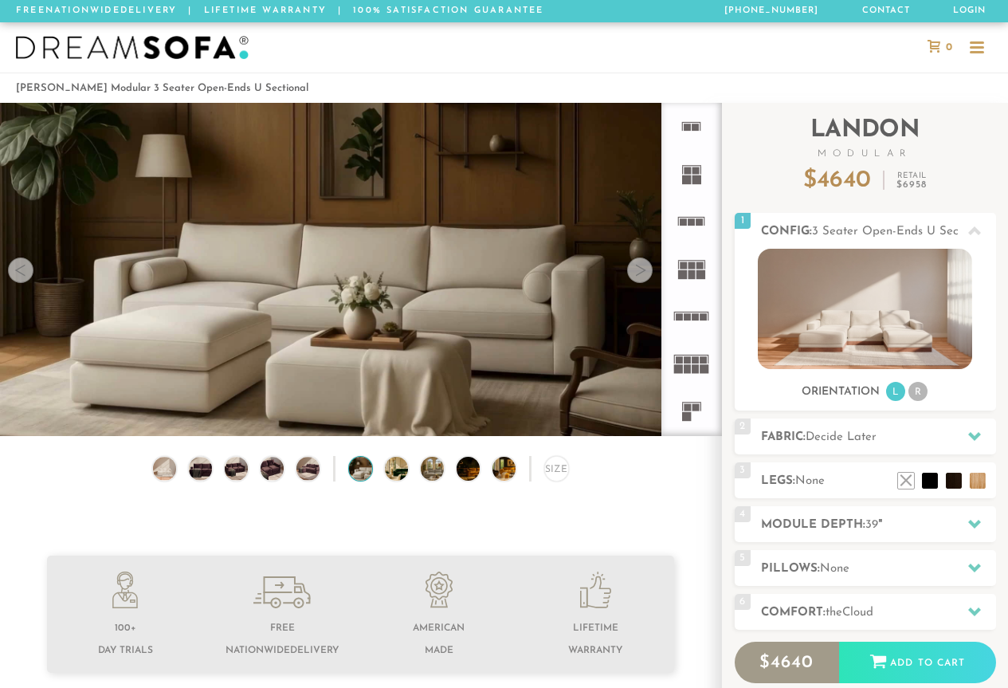
click at [634, 271] on div at bounding box center [640, 270] width 26 height 26
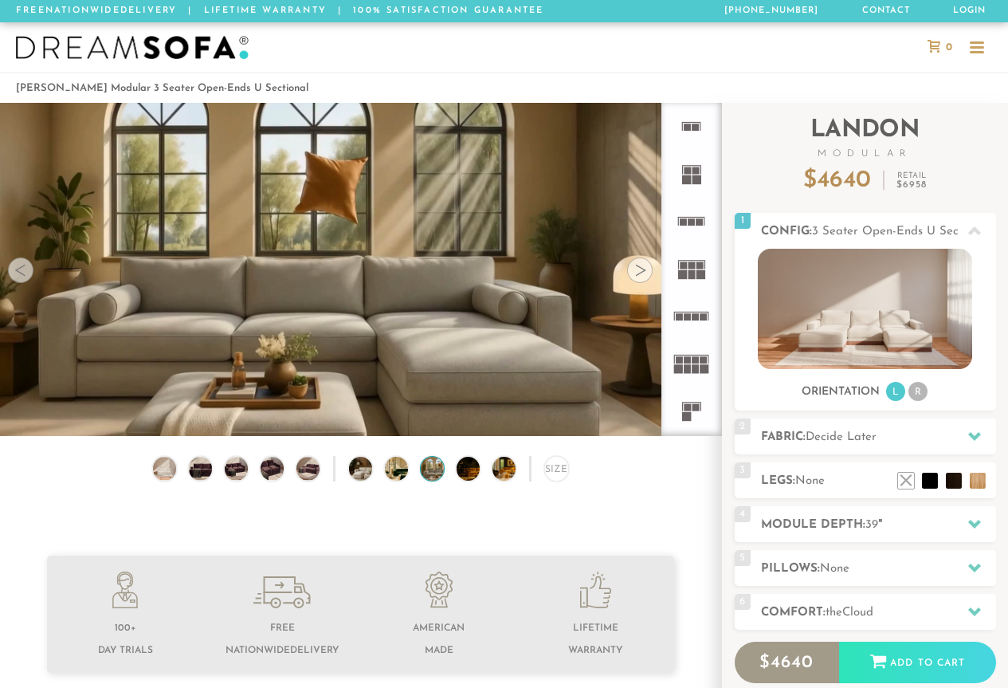
click at [634, 271] on div at bounding box center [640, 270] width 26 height 26
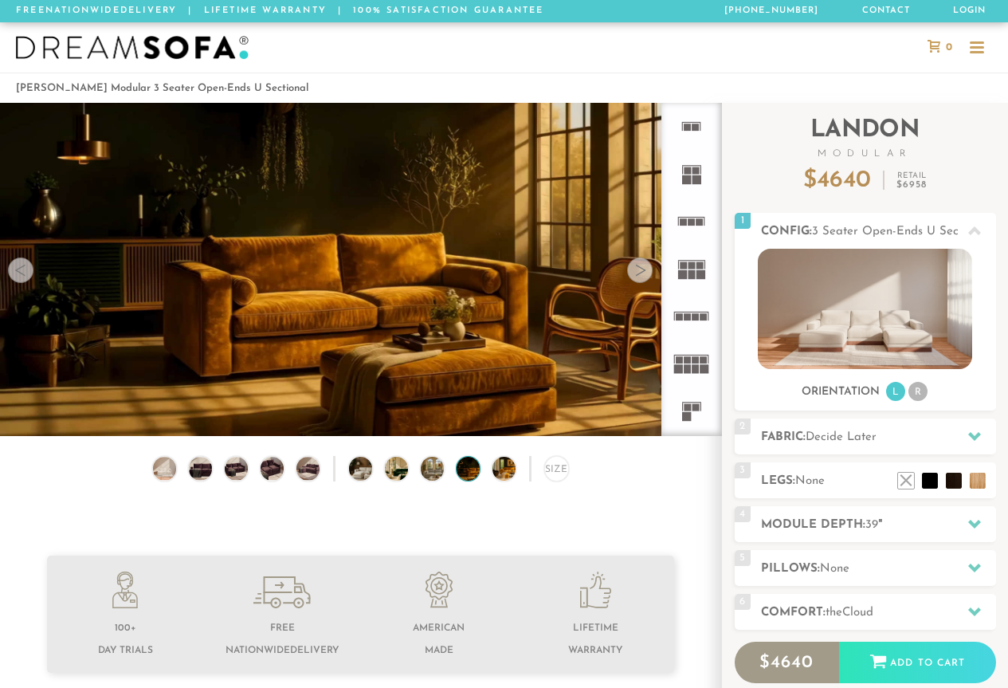
scroll to position [13, 13]
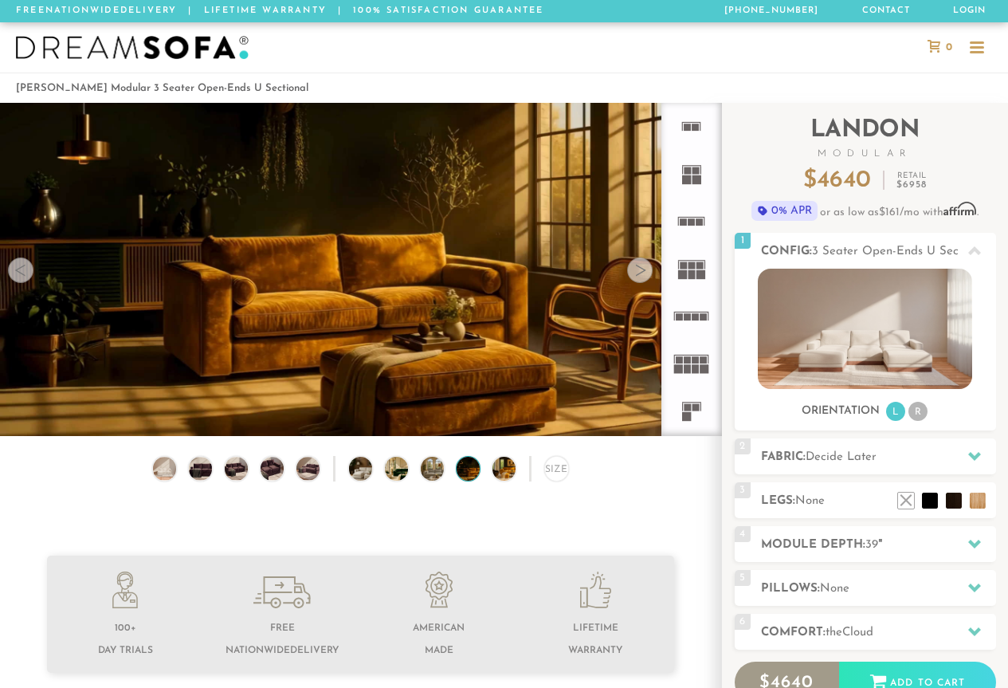
click at [642, 278] on div at bounding box center [640, 270] width 26 height 26
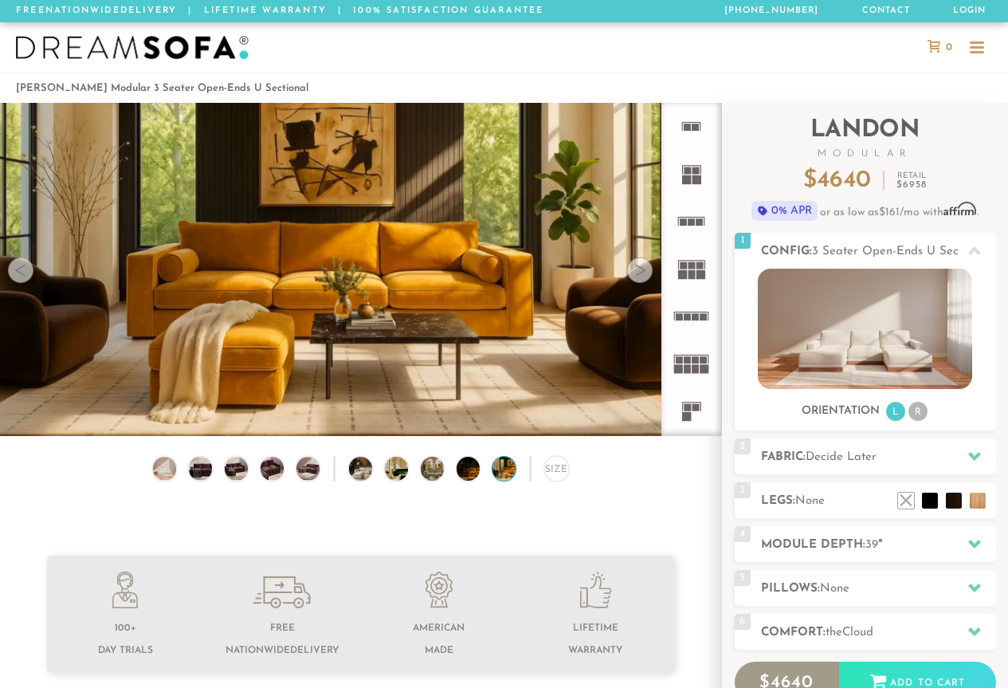
click at [642, 278] on div at bounding box center [640, 270] width 26 height 26
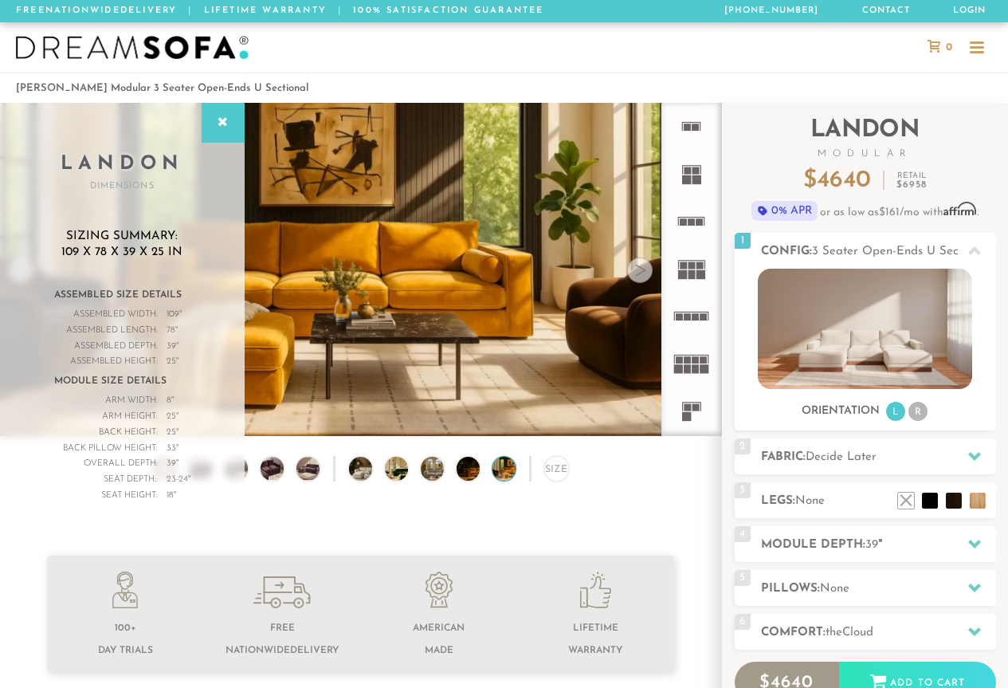
click at [642, 278] on div at bounding box center [640, 270] width 26 height 26
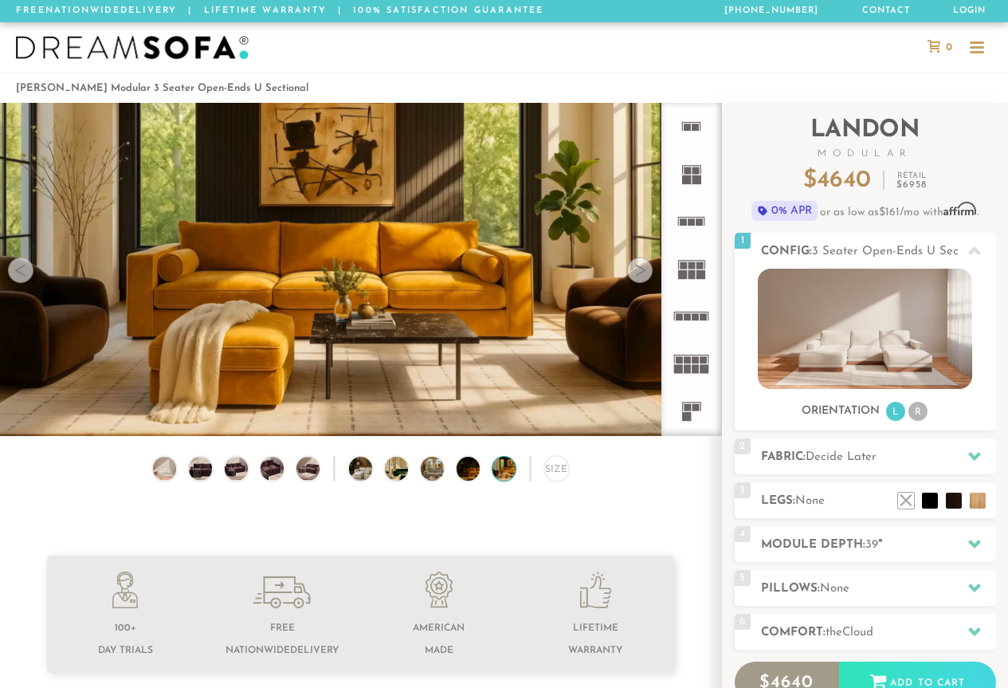
click at [642, 278] on div at bounding box center [640, 270] width 26 height 26
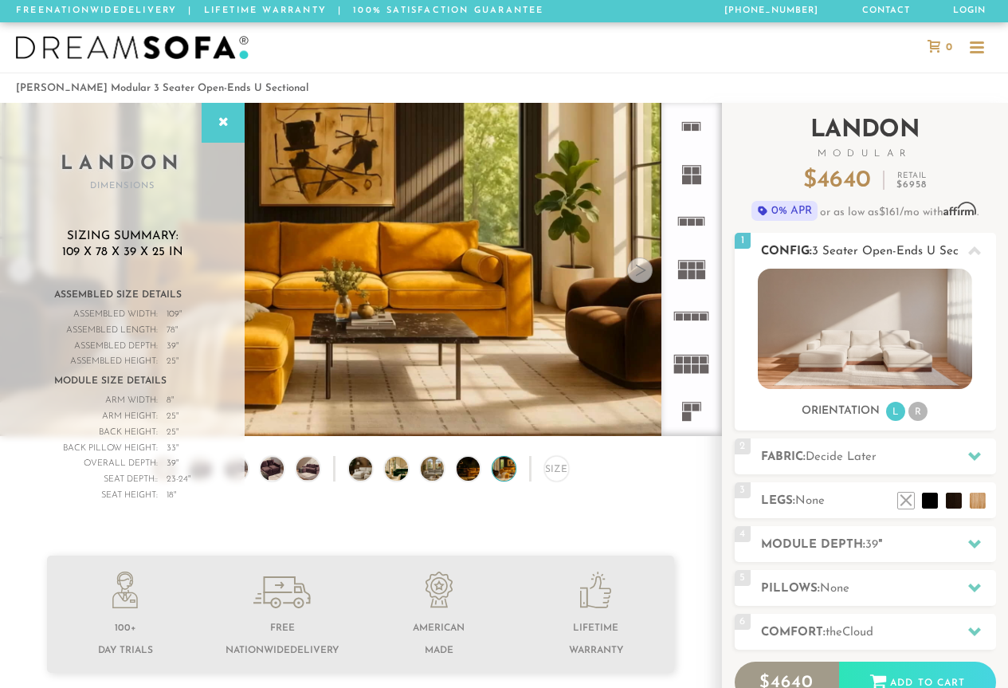
click at [886, 323] on img at bounding box center [865, 329] width 214 height 120
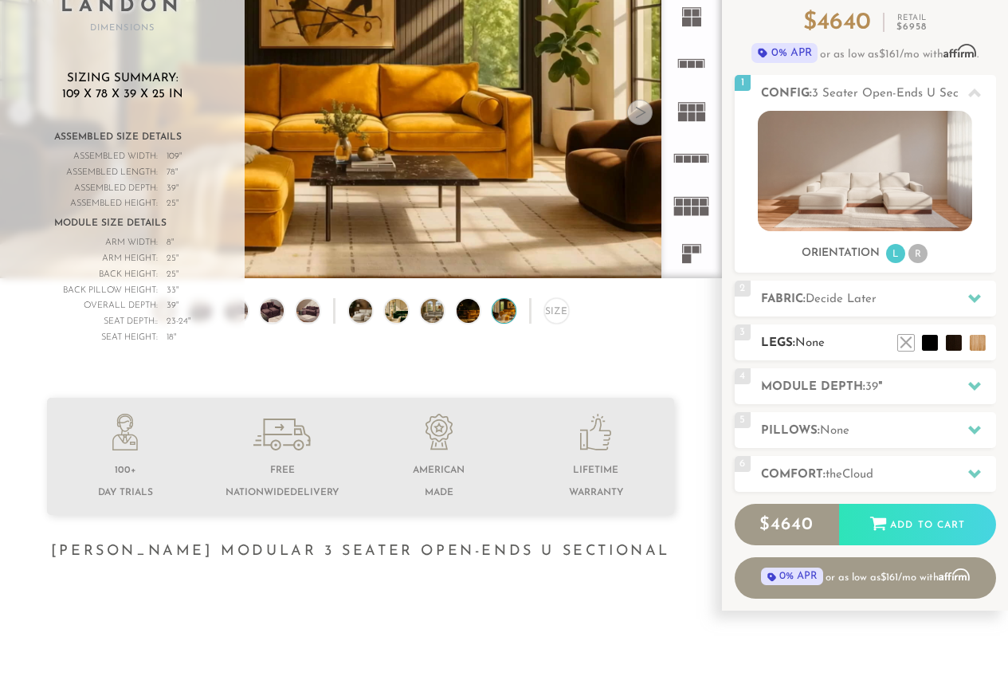
scroll to position [159, 0]
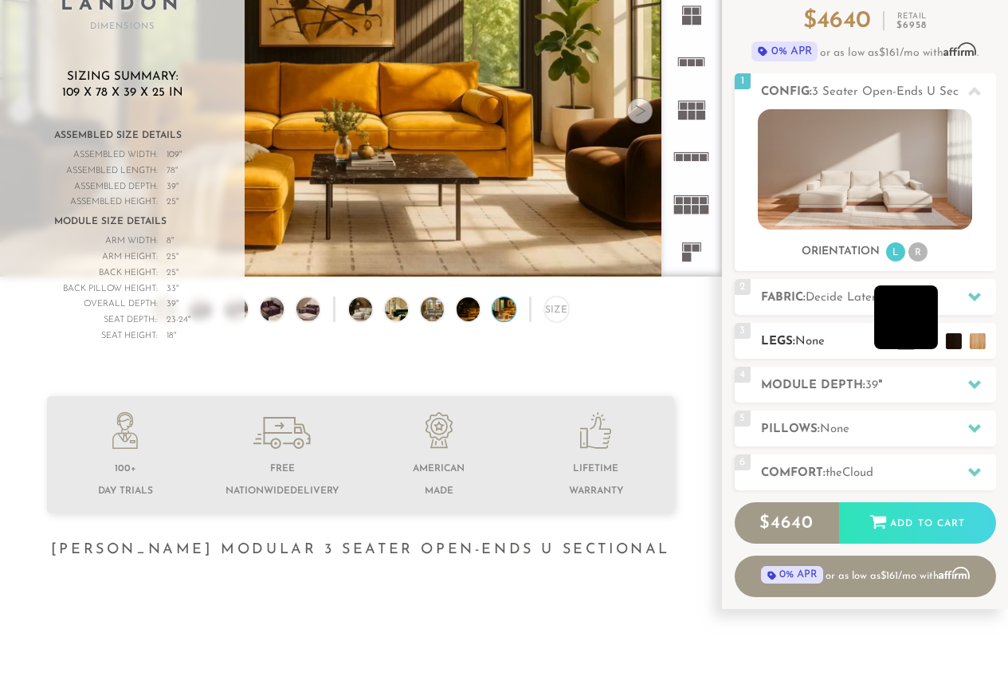
click at [930, 345] on li at bounding box center [906, 317] width 64 height 64
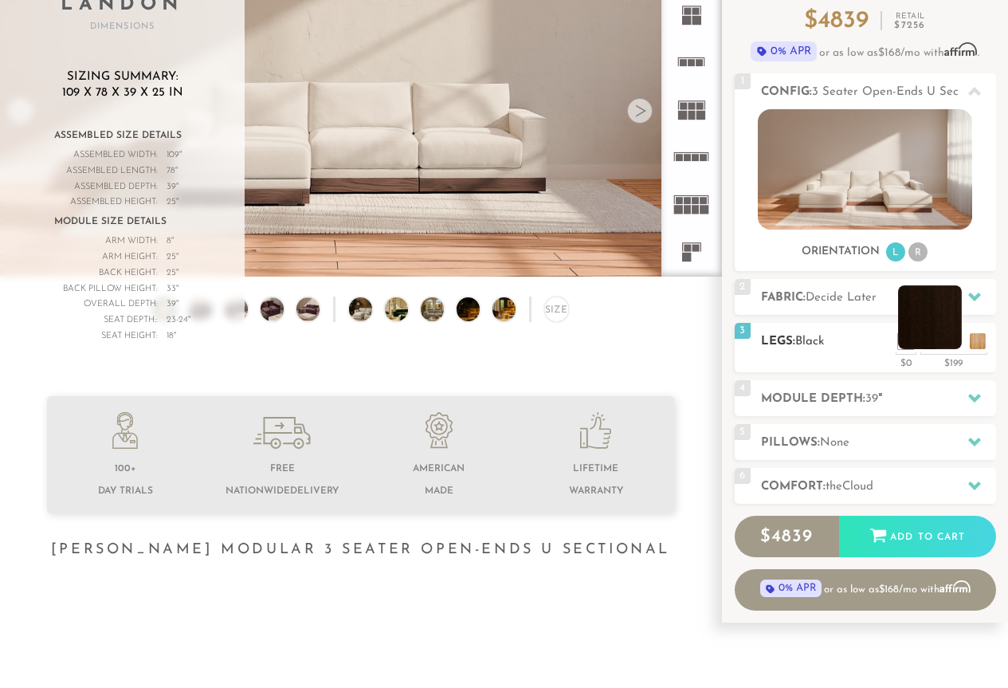
click at [953, 342] on li at bounding box center [930, 317] width 64 height 64
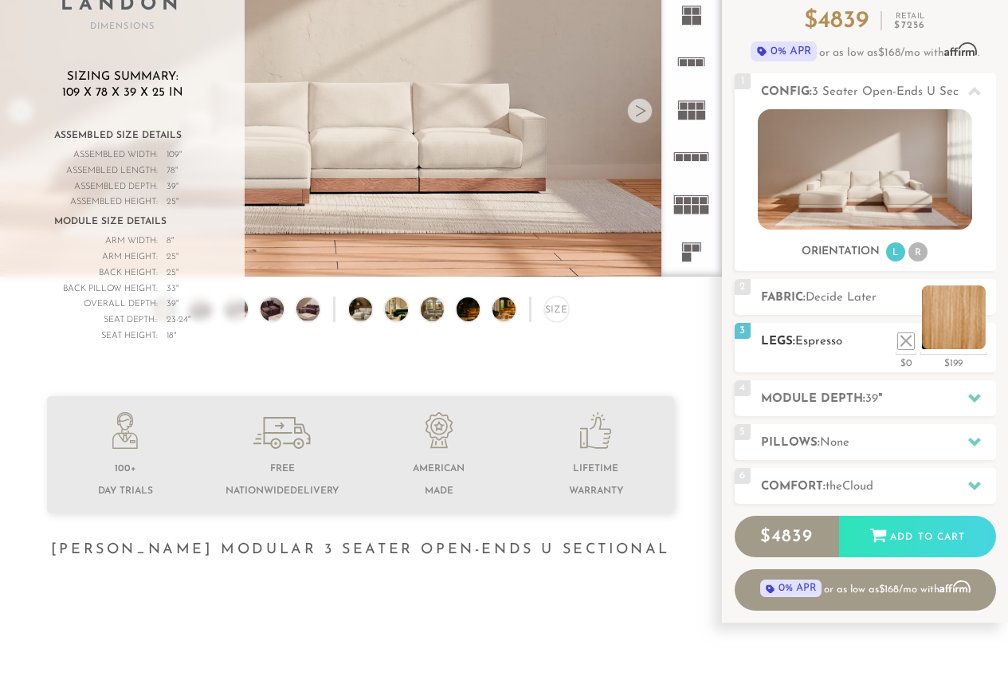
click at [976, 351] on div "3 Legs: Espresso $0 $199 Nailheads:" at bounding box center [865, 347] width 261 height 49
click at [975, 345] on li at bounding box center [954, 317] width 64 height 64
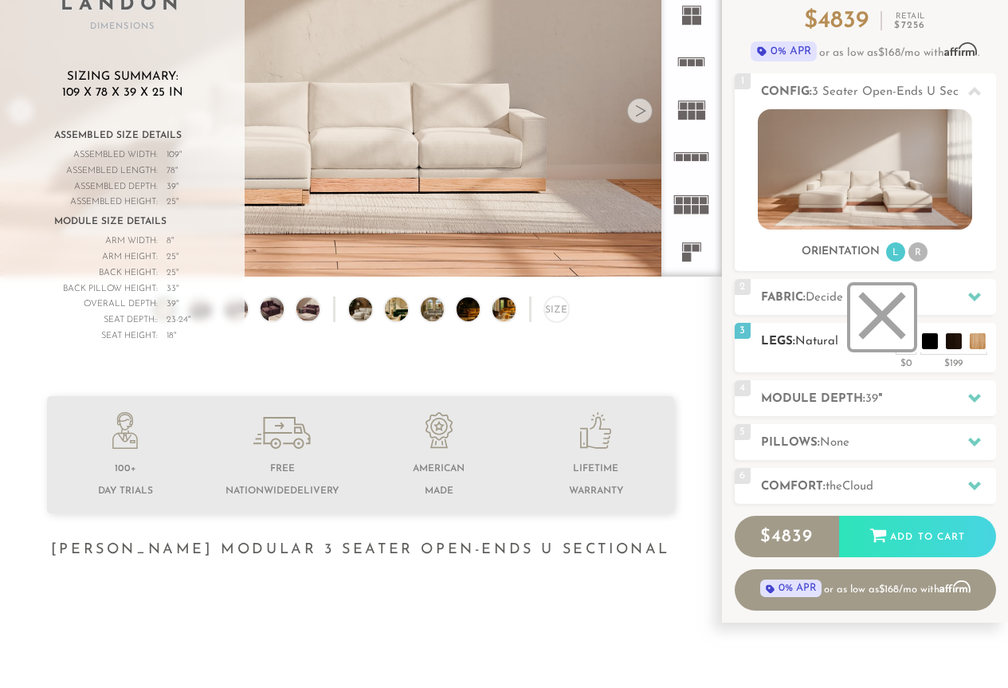
click at [901, 349] on li at bounding box center [882, 317] width 64 height 64
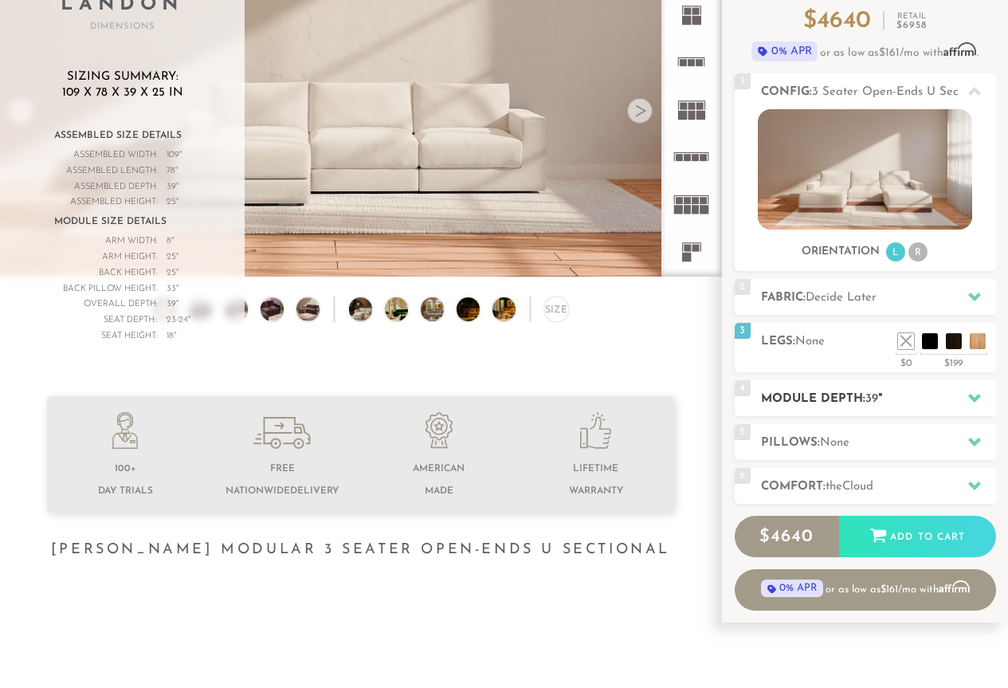
click at [948, 391] on h2 "Module Depth: 39 "" at bounding box center [878, 399] width 235 height 18
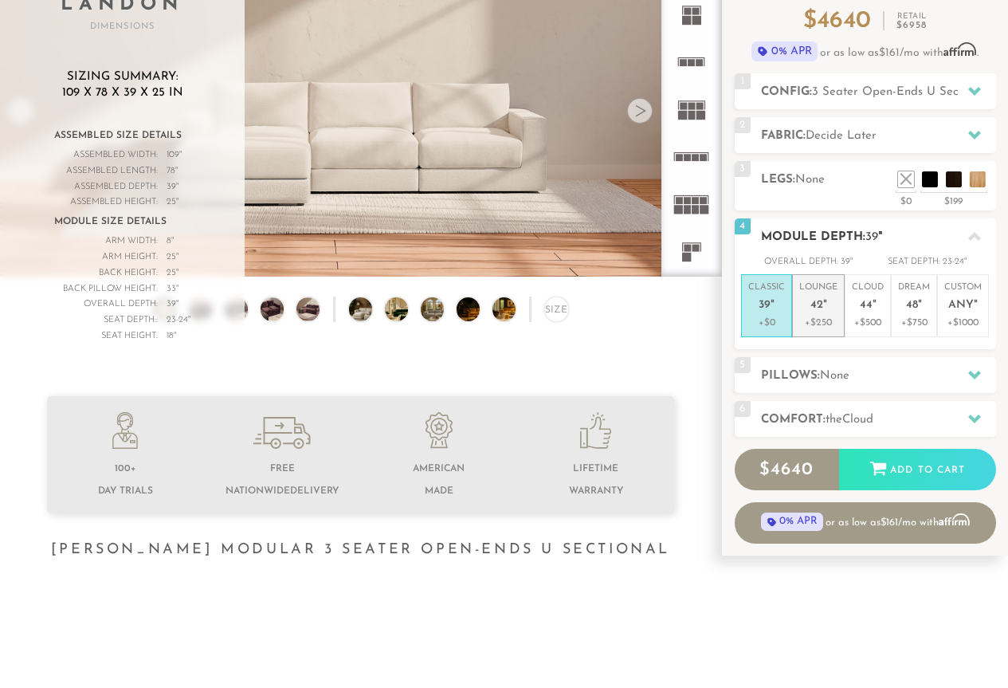
click at [827, 320] on p "+$250" at bounding box center [818, 323] width 38 height 14
click at [934, 375] on h2 "Pillows: None" at bounding box center [878, 376] width 235 height 18
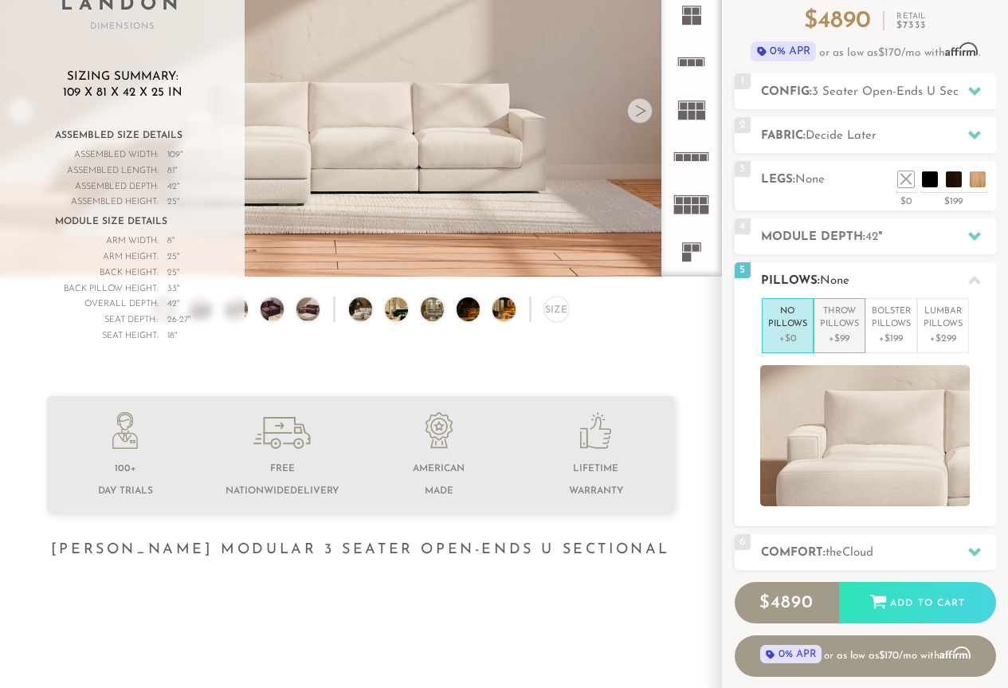
click at [839, 330] on p "Throw Pillows" at bounding box center [839, 318] width 39 height 26
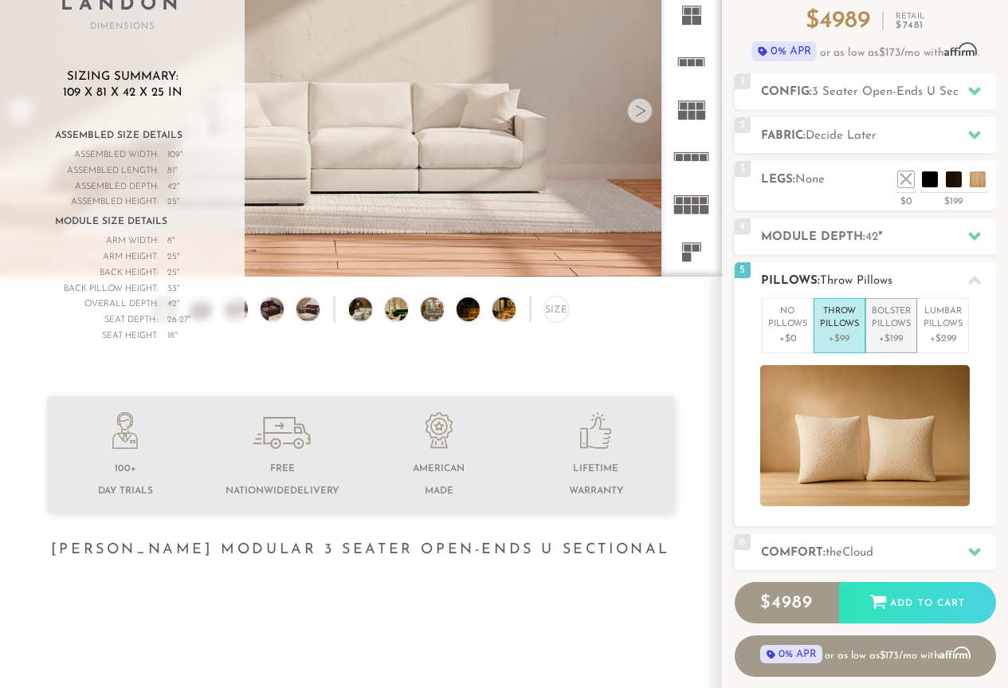
click at [897, 339] on p "+$199" at bounding box center [891, 339] width 39 height 14
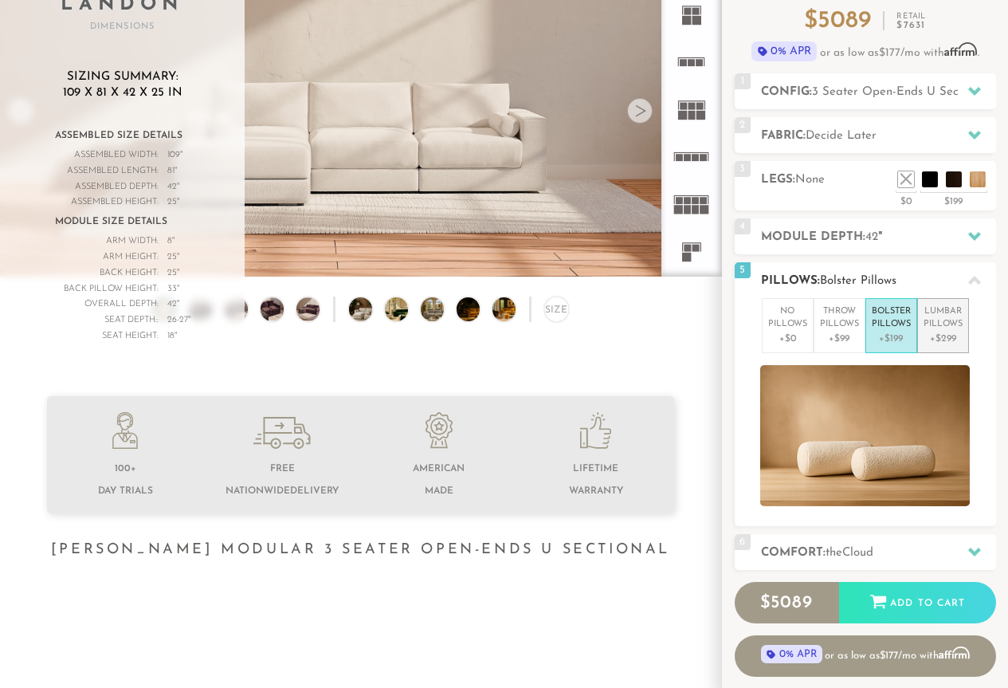
click at [950, 323] on p "Lumbar Pillows" at bounding box center [943, 318] width 39 height 26
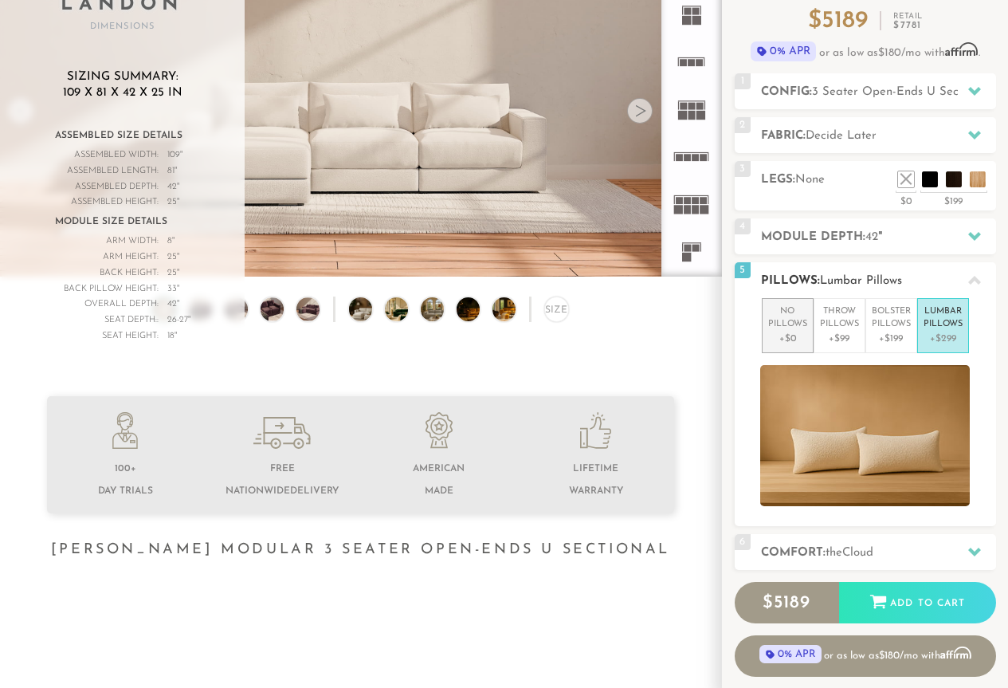
click at [777, 333] on p "+$0" at bounding box center [787, 339] width 39 height 14
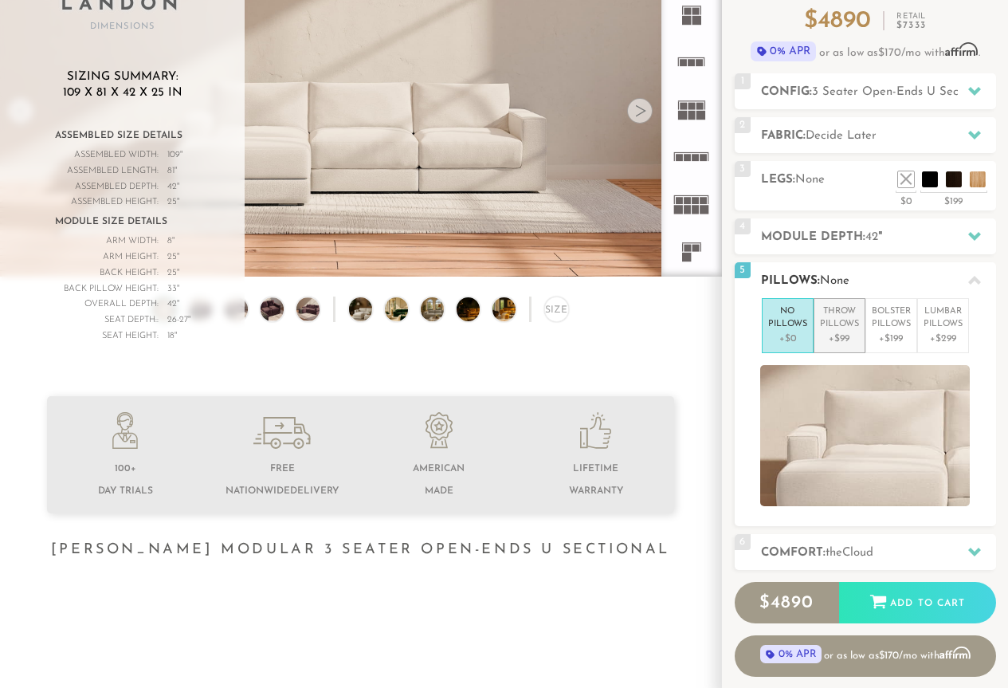
click at [834, 332] on p "+$99" at bounding box center [839, 339] width 39 height 14
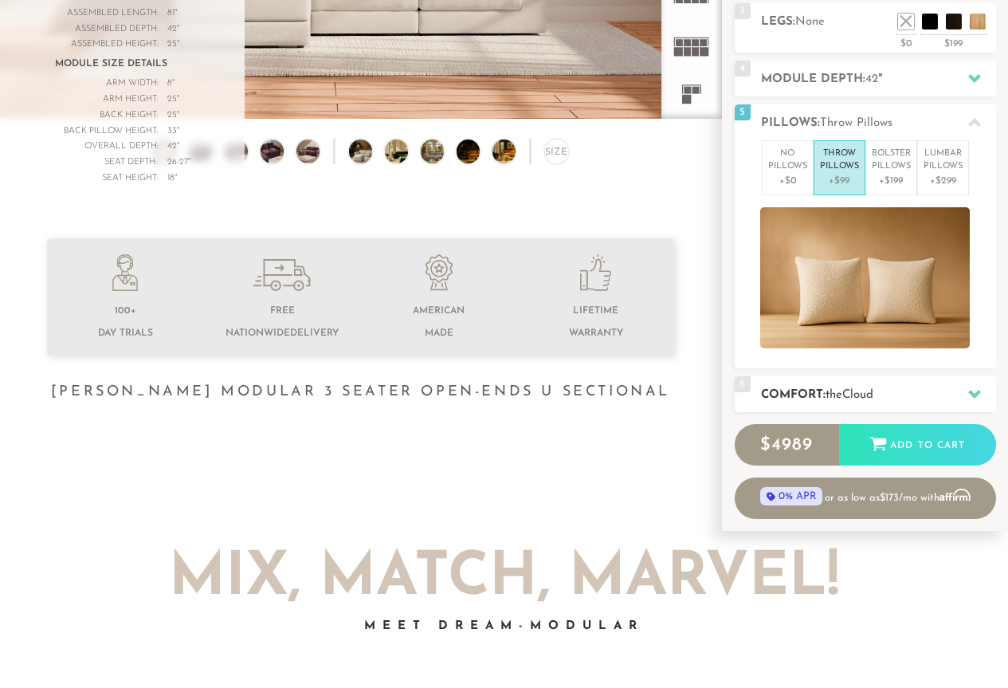
scroll to position [319, 0]
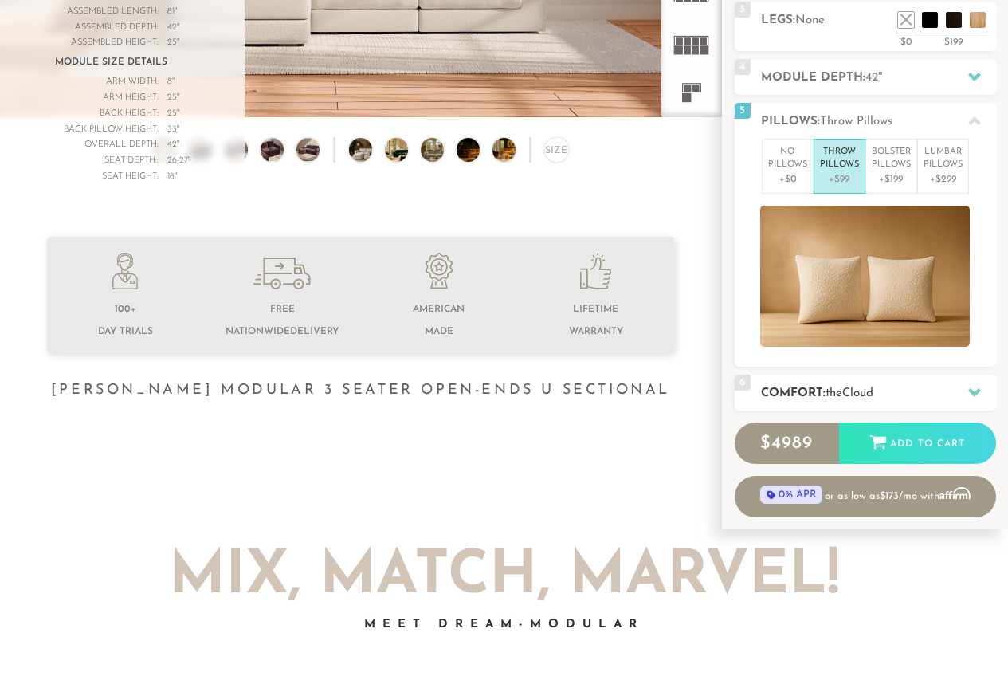
click at [949, 402] on div "6 Comfort: the Cloud soft" at bounding box center [865, 393] width 261 height 36
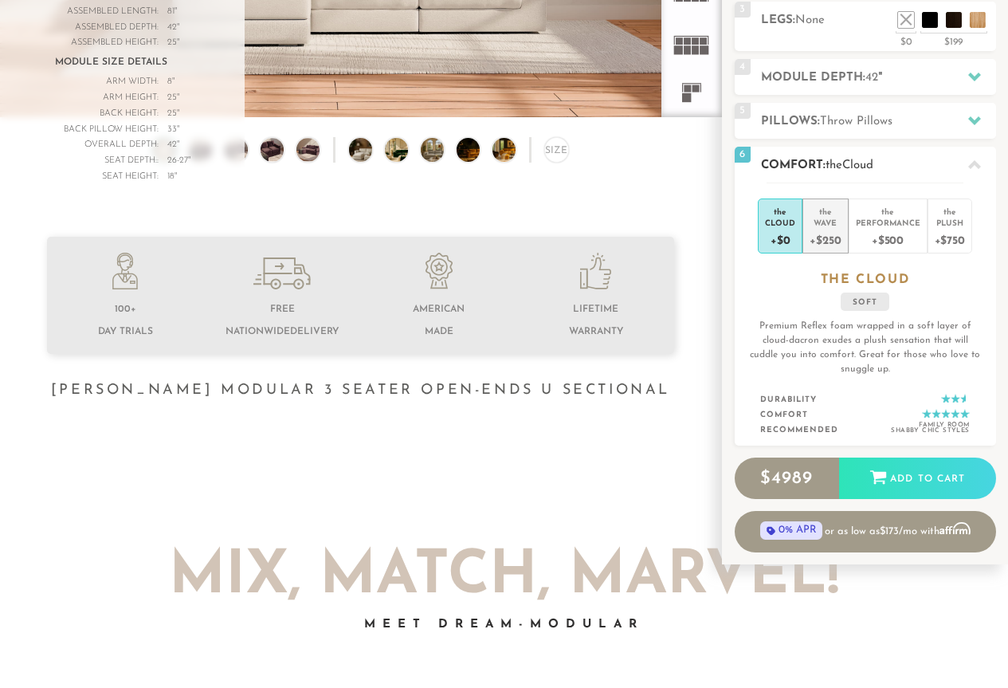
click at [826, 241] on div "+$250" at bounding box center [825, 239] width 31 height 23
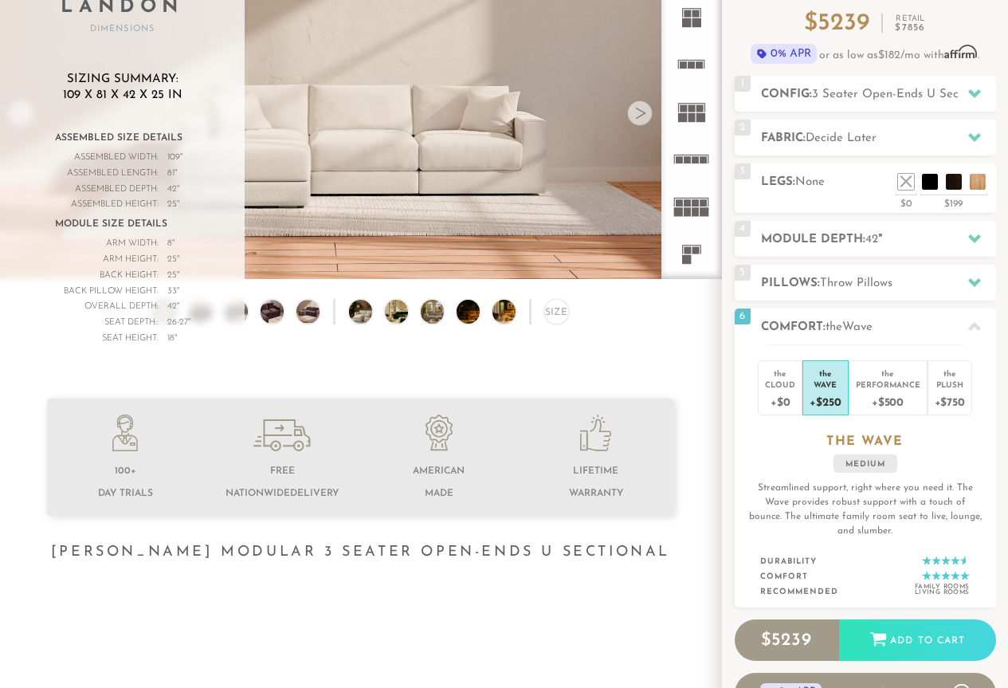
scroll to position [159, 0]
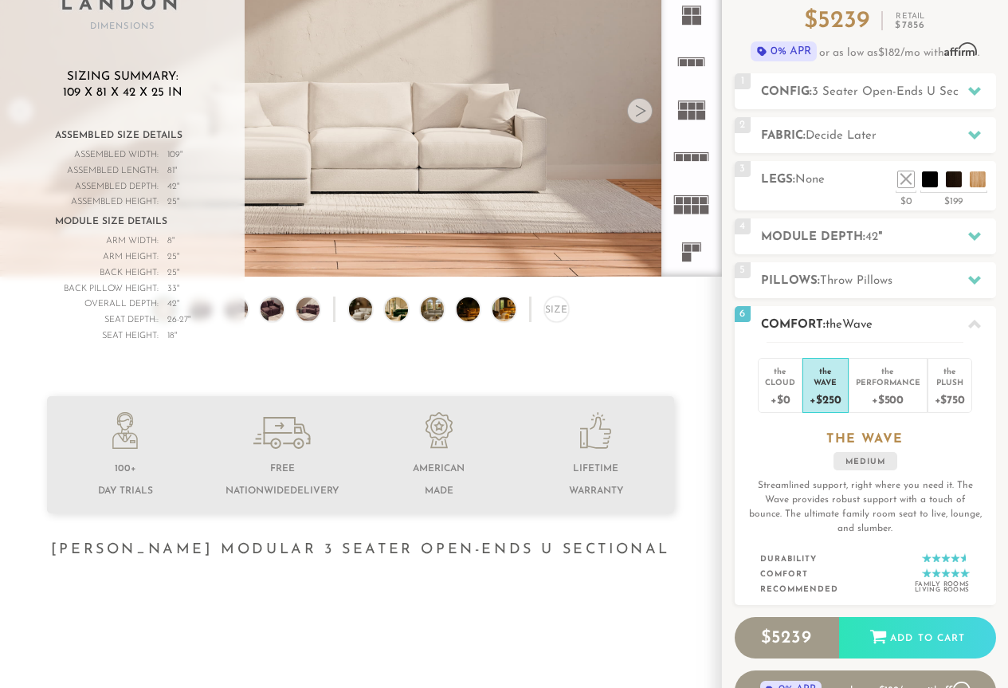
click at [977, 317] on div at bounding box center [974, 324] width 33 height 33
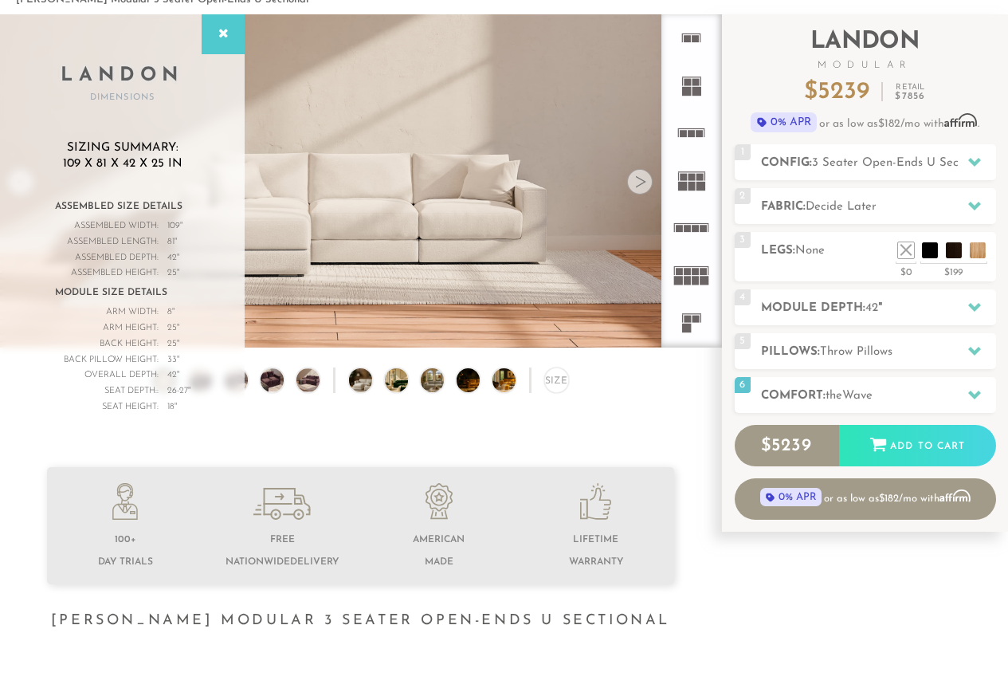
scroll to position [66, 0]
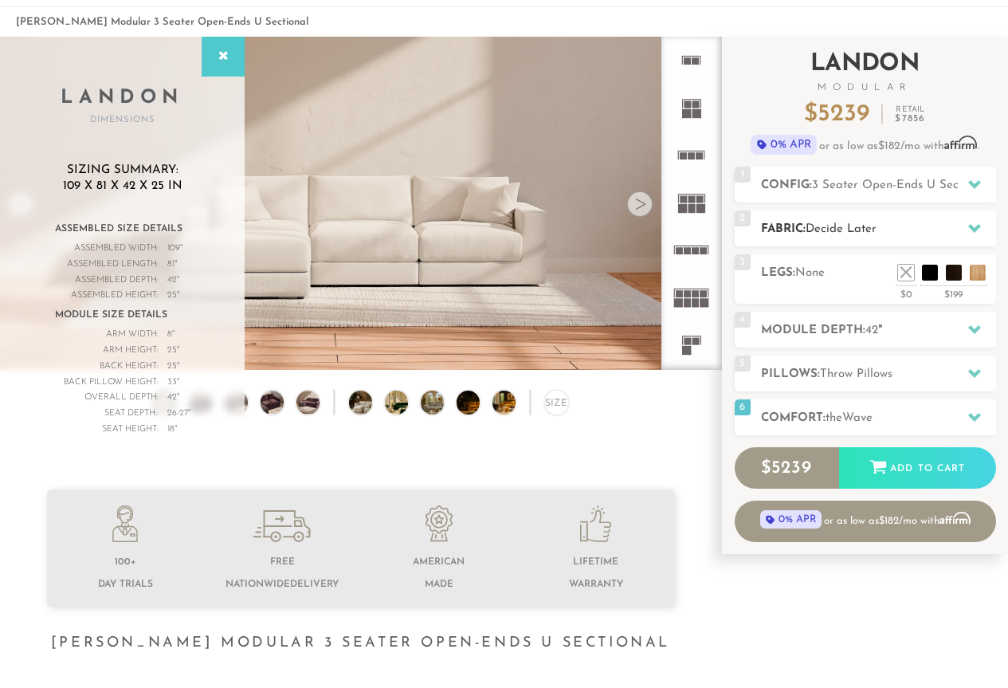
click at [956, 220] on h2 "Fabric: Decide Later" at bounding box center [878, 229] width 235 height 18
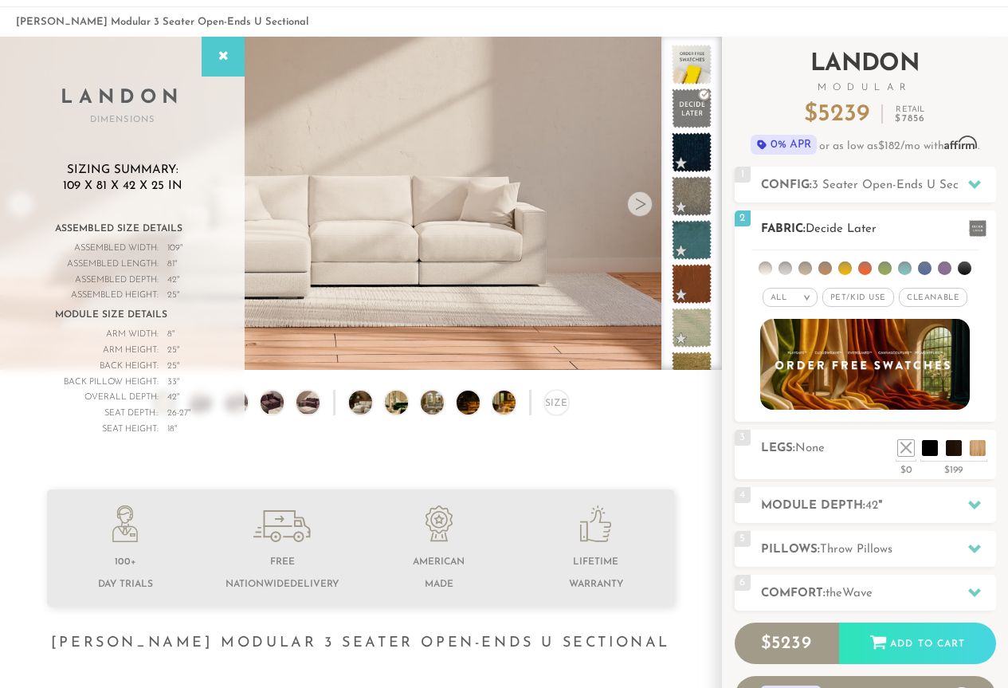
click at [861, 297] on span "Pet/Kid Use x" at bounding box center [858, 297] width 72 height 19
click at [771, 273] on ul at bounding box center [865, 264] width 227 height 29
click at [765, 269] on li at bounding box center [766, 268] width 14 height 14
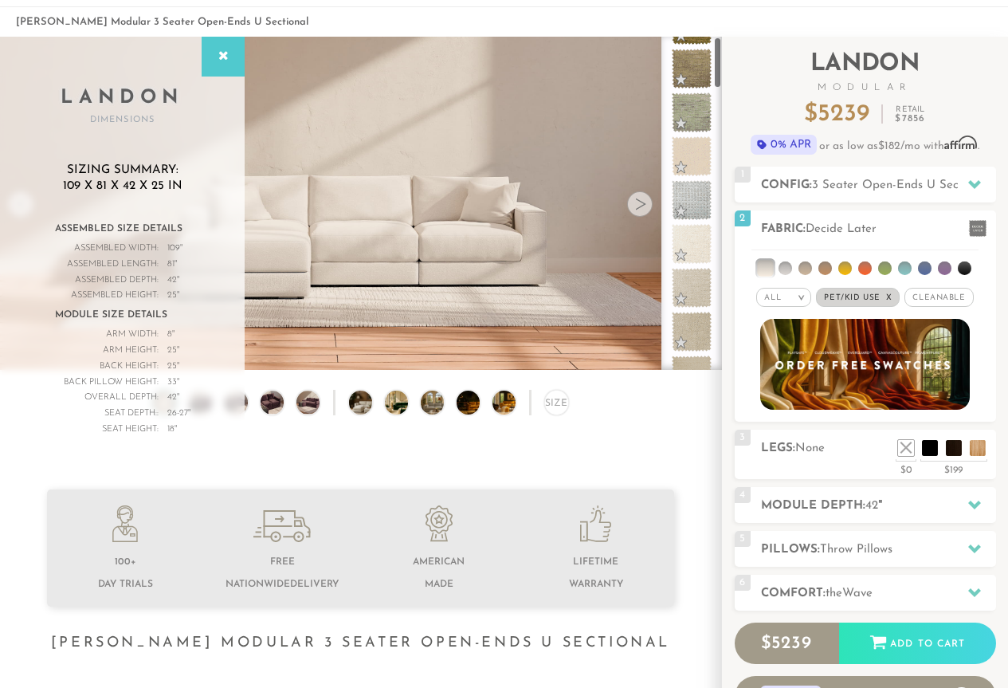
scroll to position [0, 0]
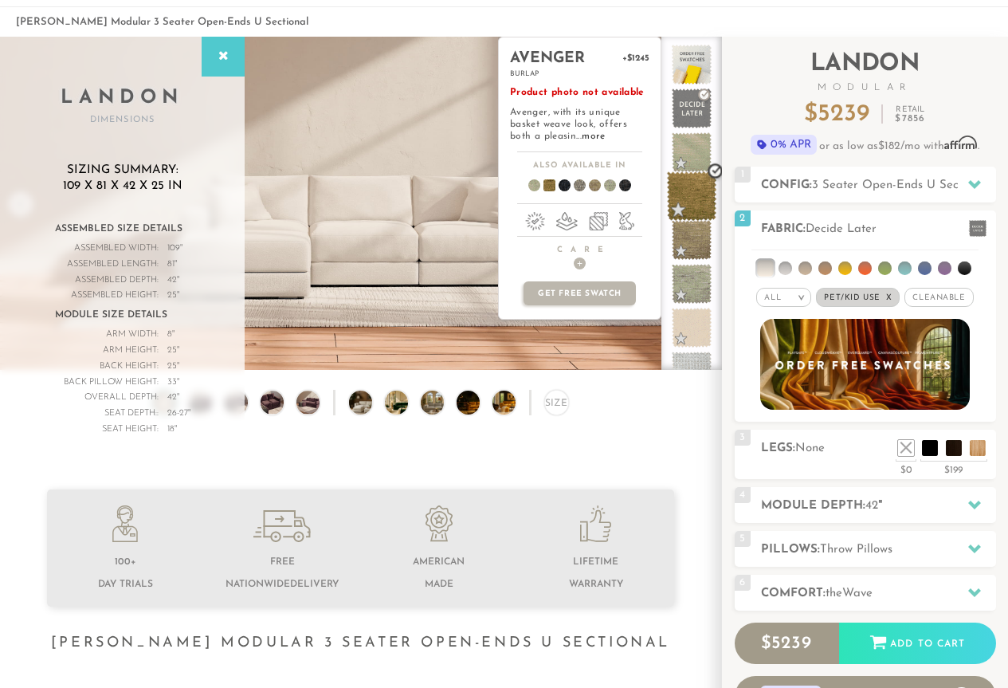
click at [679, 188] on span at bounding box center [692, 196] width 50 height 50
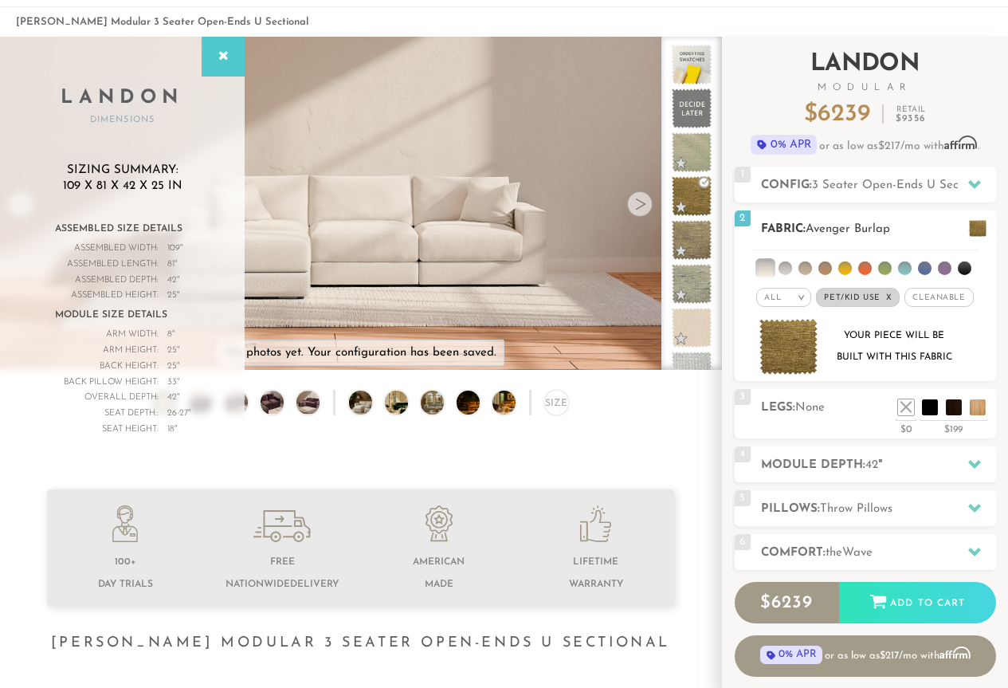
click at [952, 224] on h2 "Fabric: Avenger Burlap" at bounding box center [878, 229] width 235 height 18
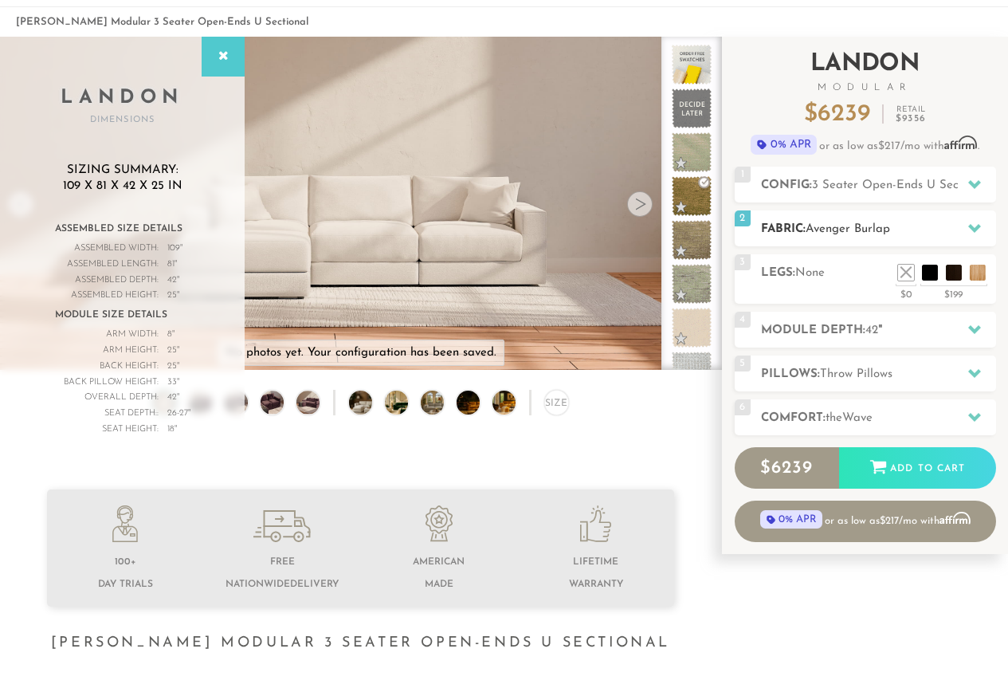
click at [947, 226] on h2 "Fabric: Avenger Burlap" at bounding box center [878, 229] width 235 height 18
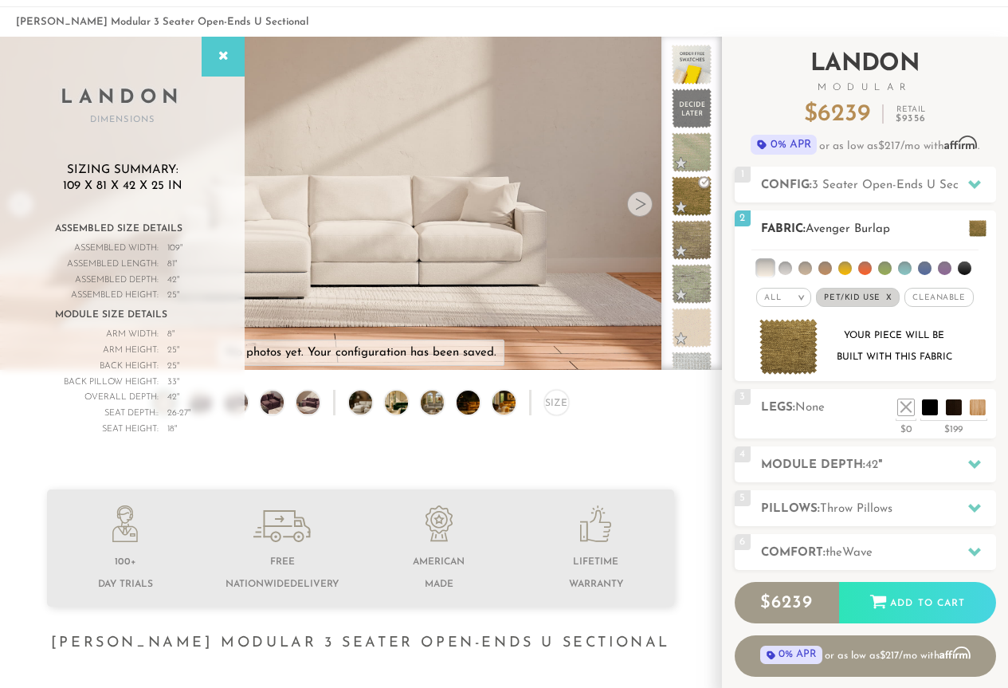
click at [782, 269] on li at bounding box center [786, 268] width 14 height 14
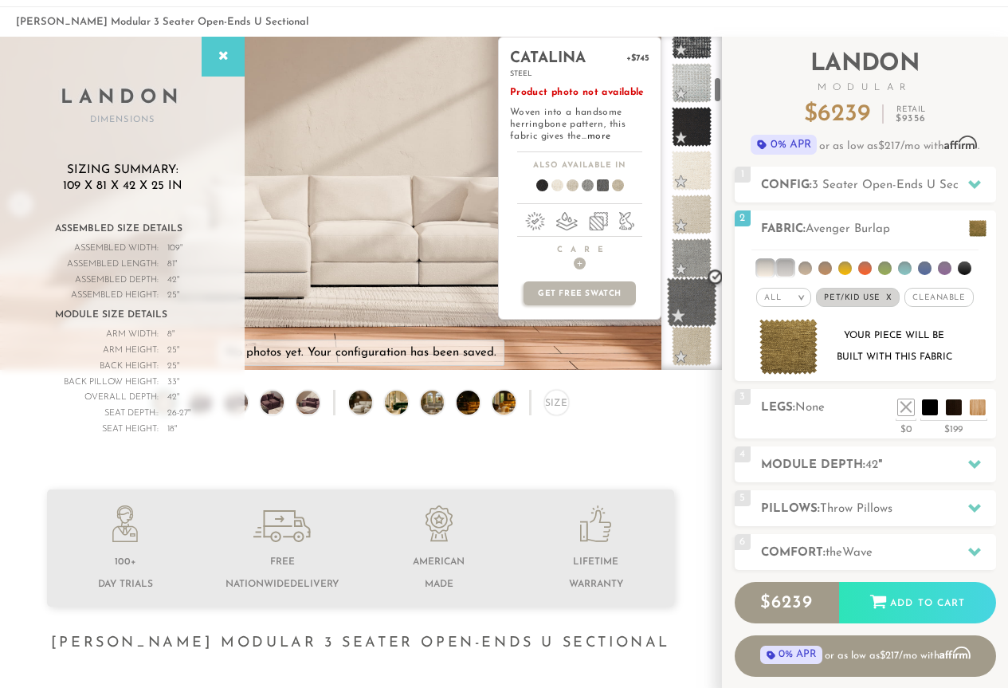
scroll to position [513, 0]
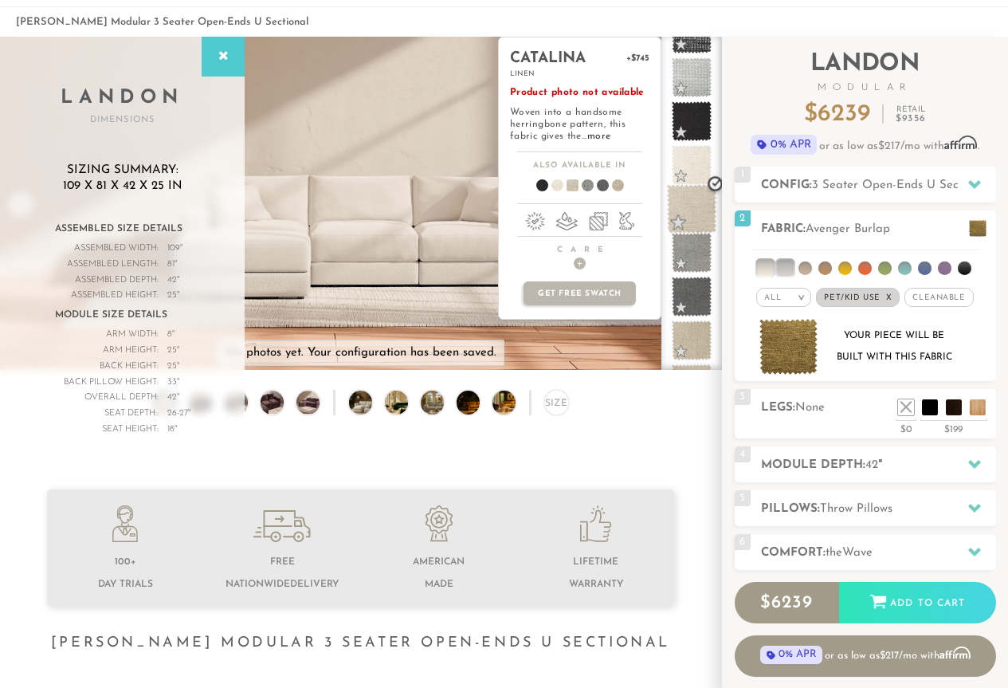
click at [699, 208] on span at bounding box center [692, 209] width 50 height 50
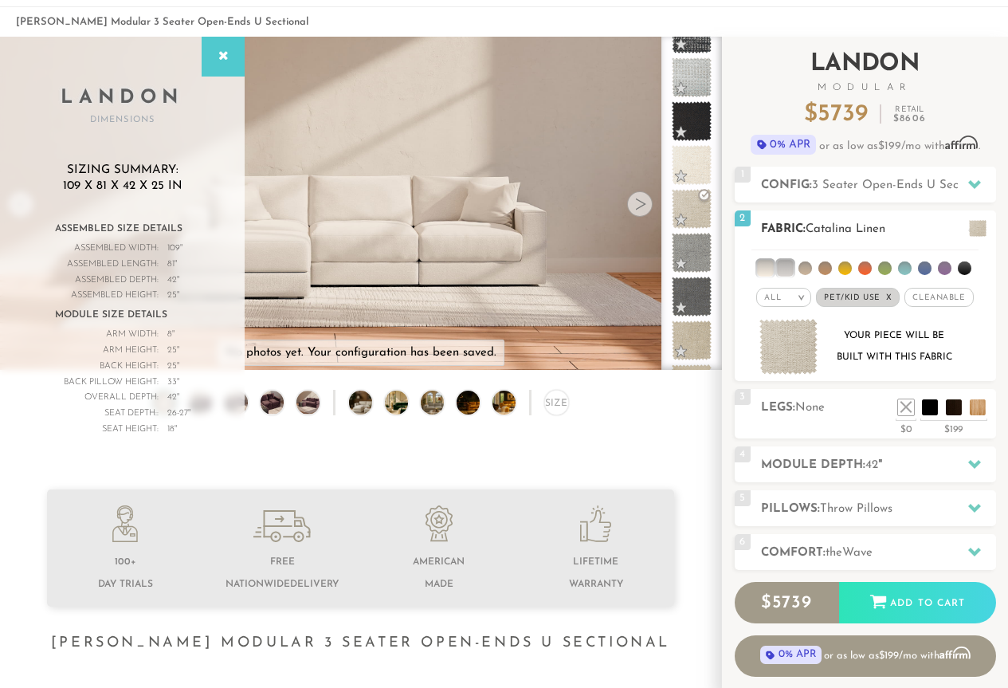
click at [936, 297] on span "Cleanable x" at bounding box center [939, 297] width 69 height 19
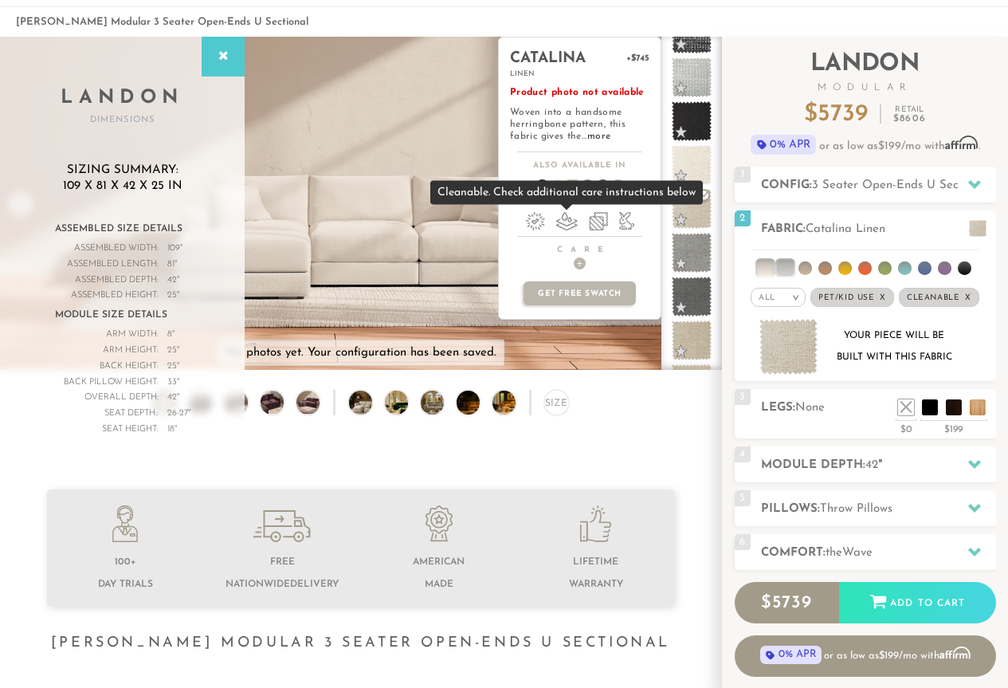
click at [574, 219] on li at bounding box center [567, 221] width 22 height 18
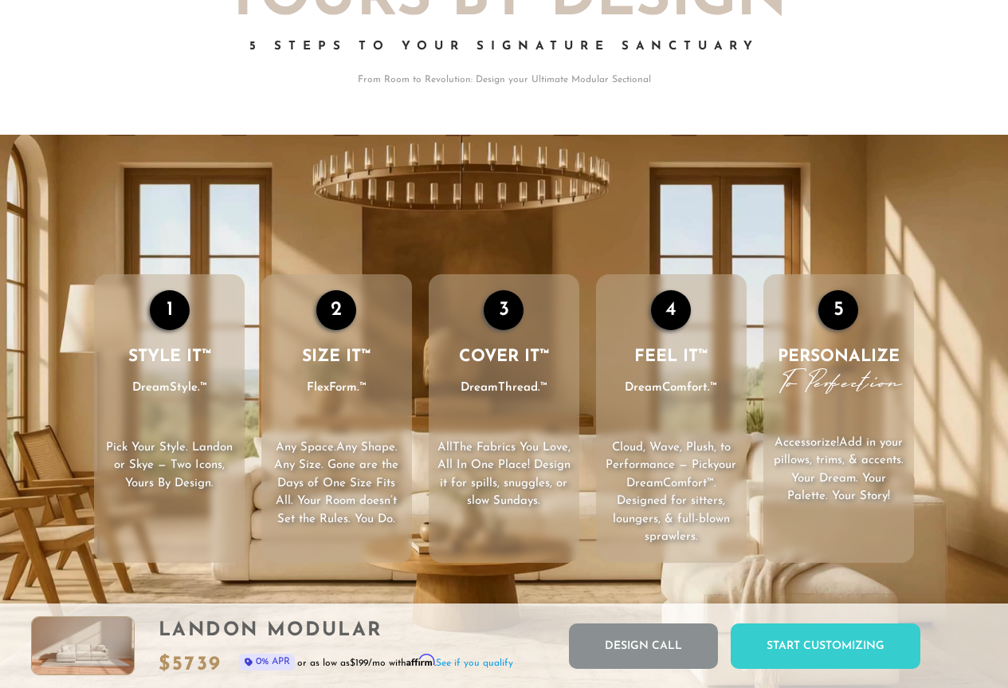
scroll to position [1929, 0]
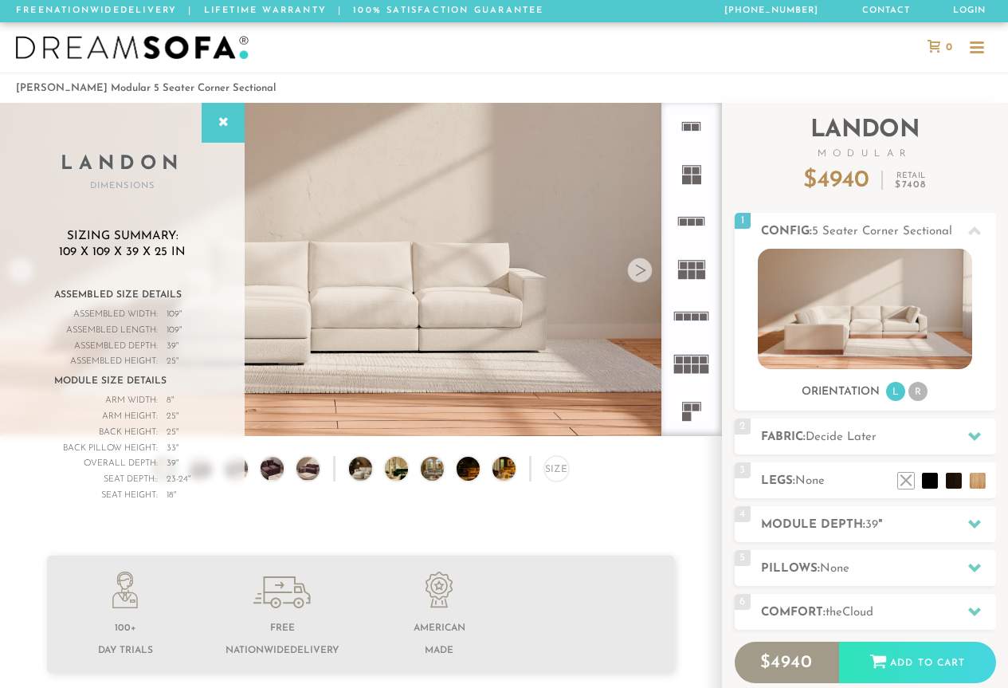
scroll to position [17067, 996]
